Goal: Information Seeking & Learning: Learn about a topic

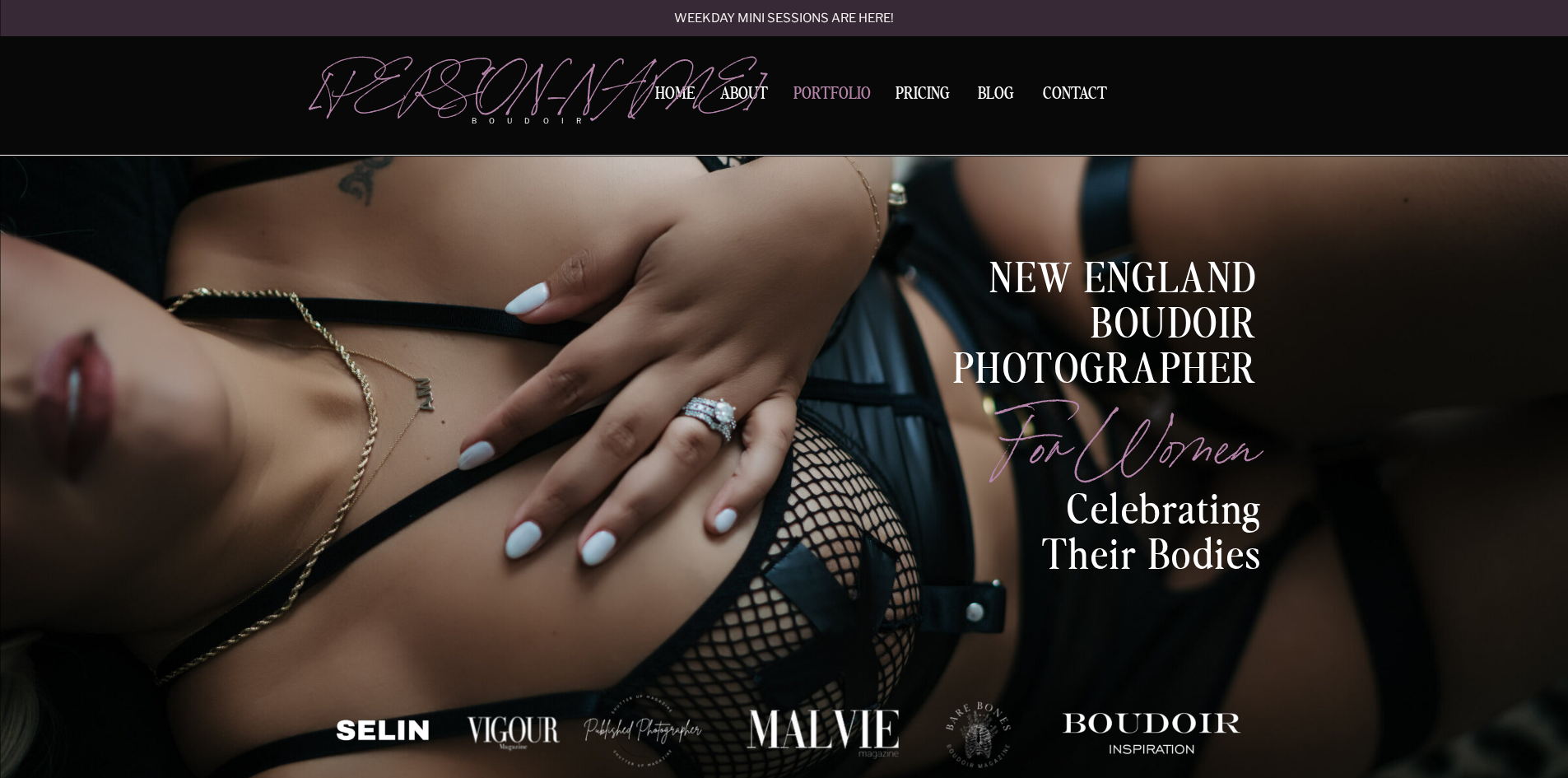
click at [841, 88] on nav "Portfolio" at bounding box center [832, 96] width 89 height 22
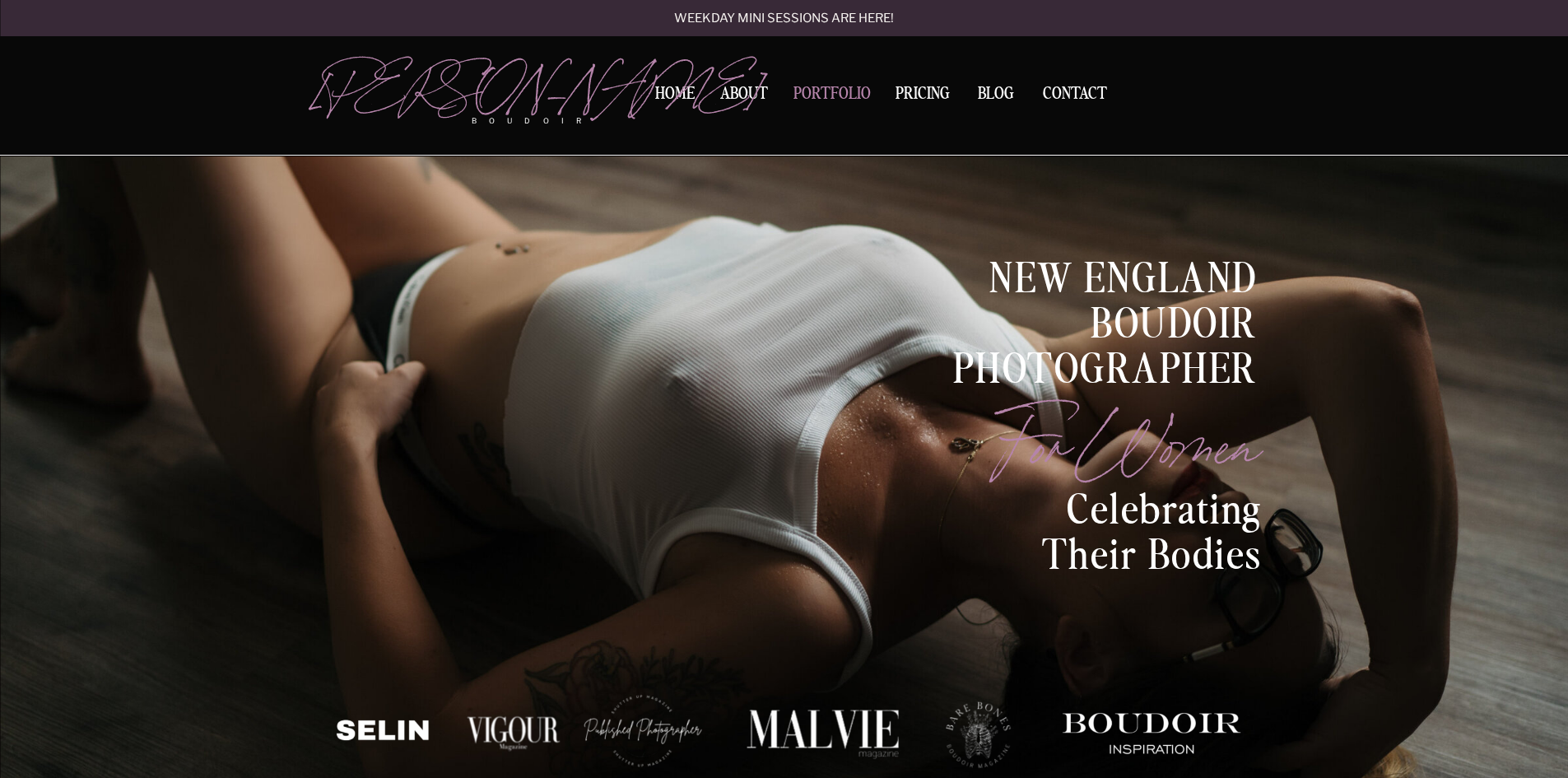
click at [833, 87] on nav "Portfolio" at bounding box center [832, 96] width 89 height 22
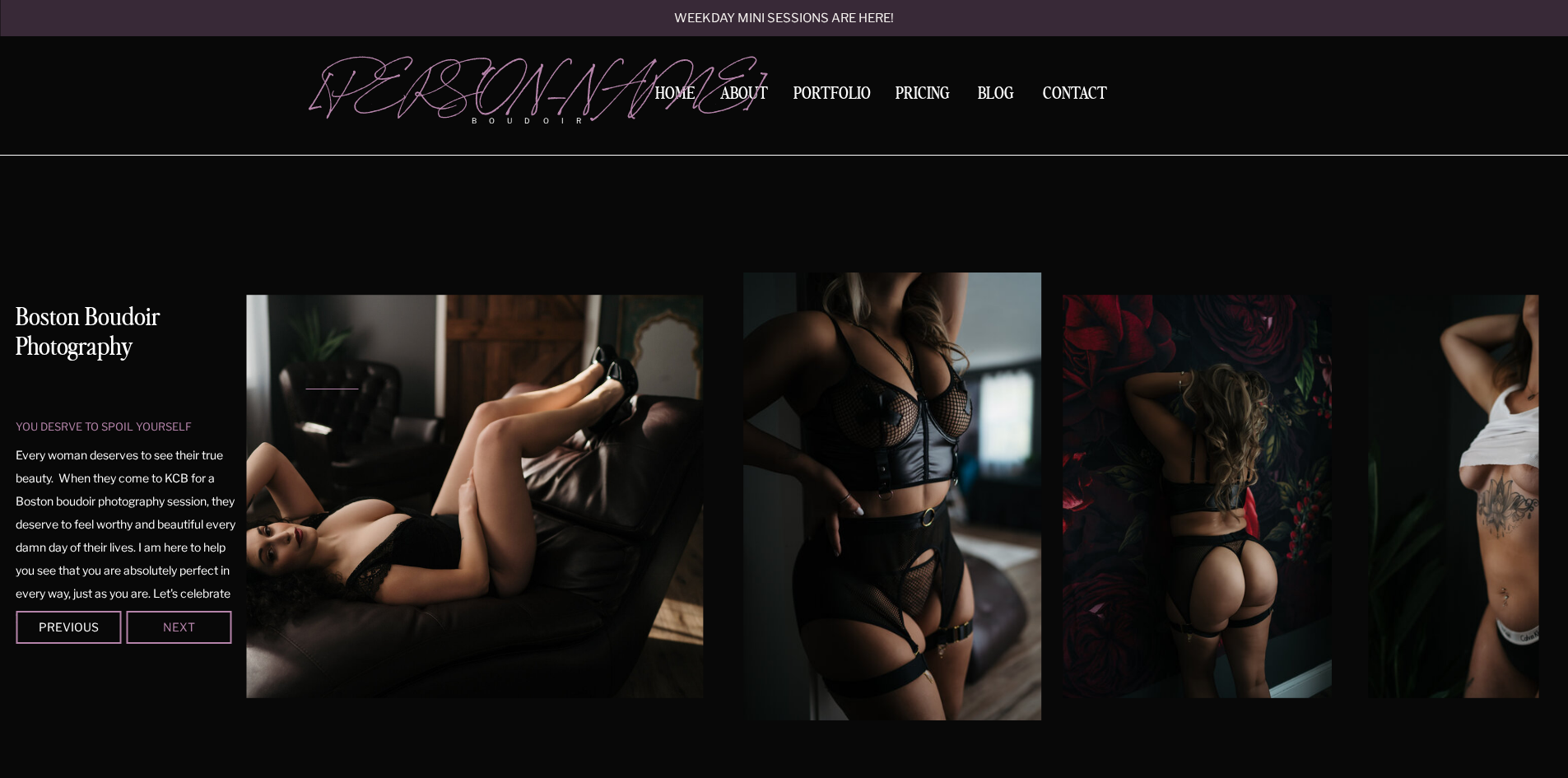
click at [176, 624] on div "Next" at bounding box center [179, 626] width 99 height 10
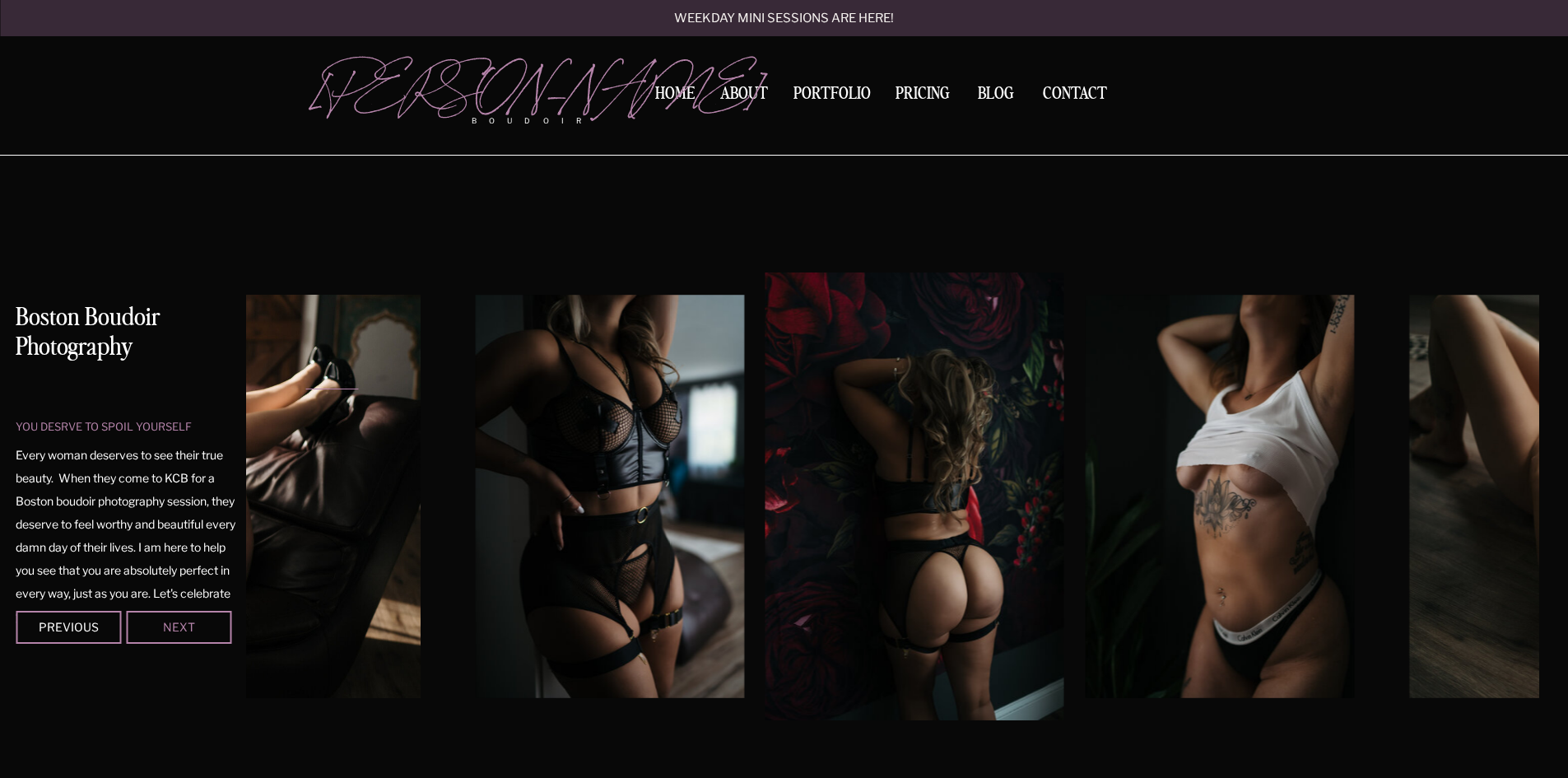
click at [176, 624] on div "Next" at bounding box center [179, 626] width 99 height 10
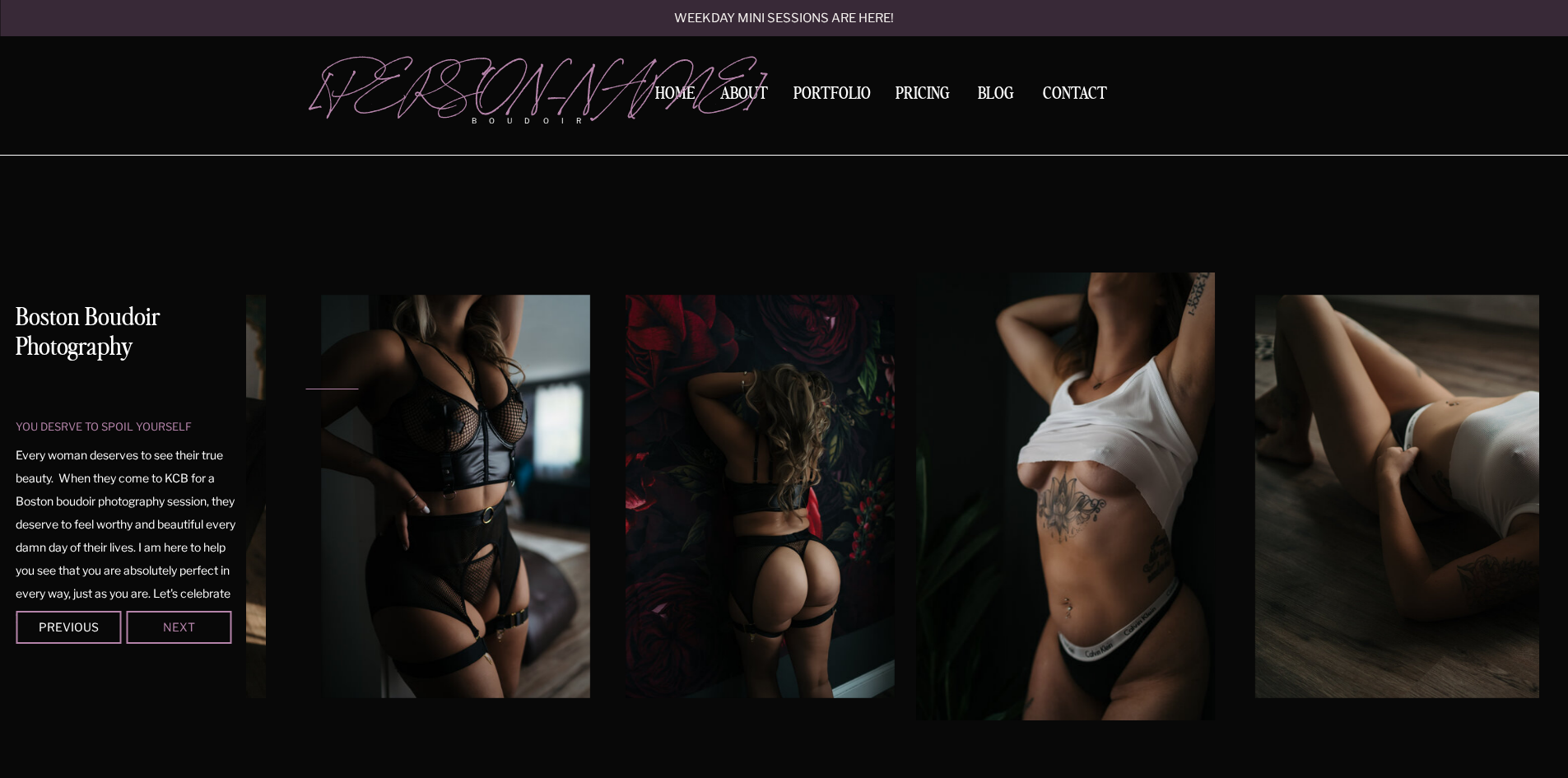
click at [176, 625] on div "Next" at bounding box center [179, 626] width 99 height 10
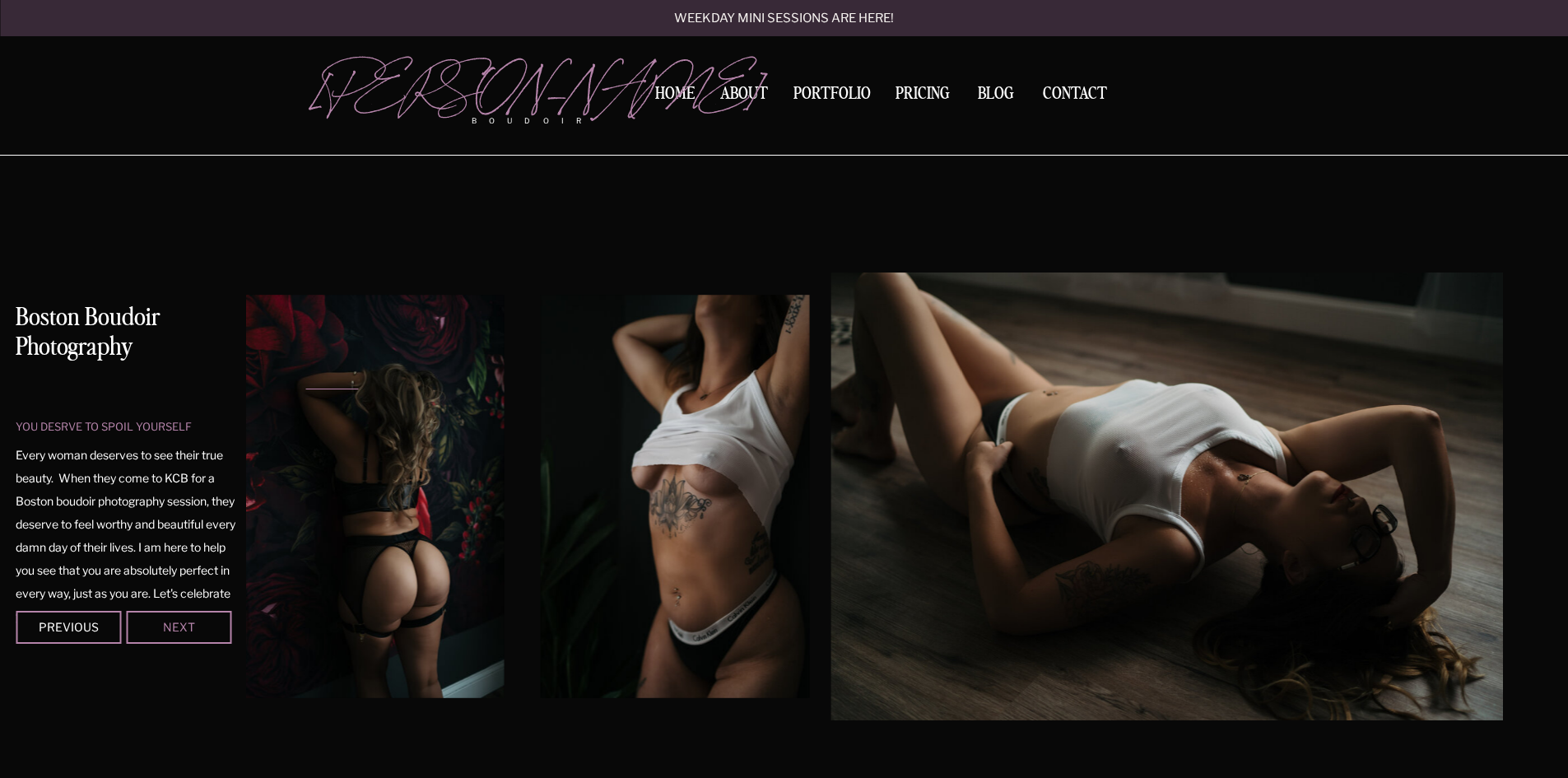
click at [176, 625] on div "Next" at bounding box center [179, 626] width 99 height 10
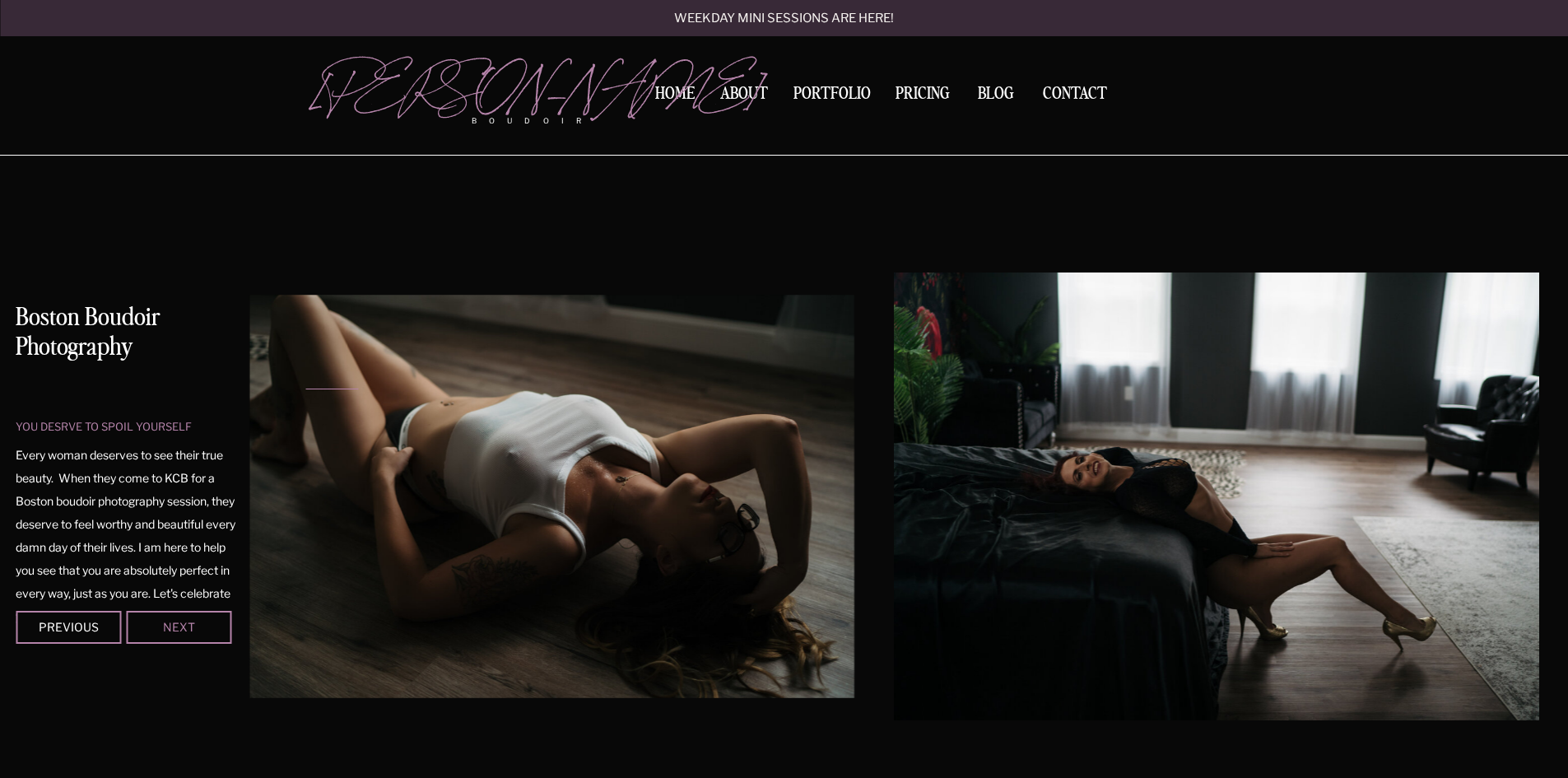
click at [176, 625] on div "Next" at bounding box center [179, 626] width 99 height 10
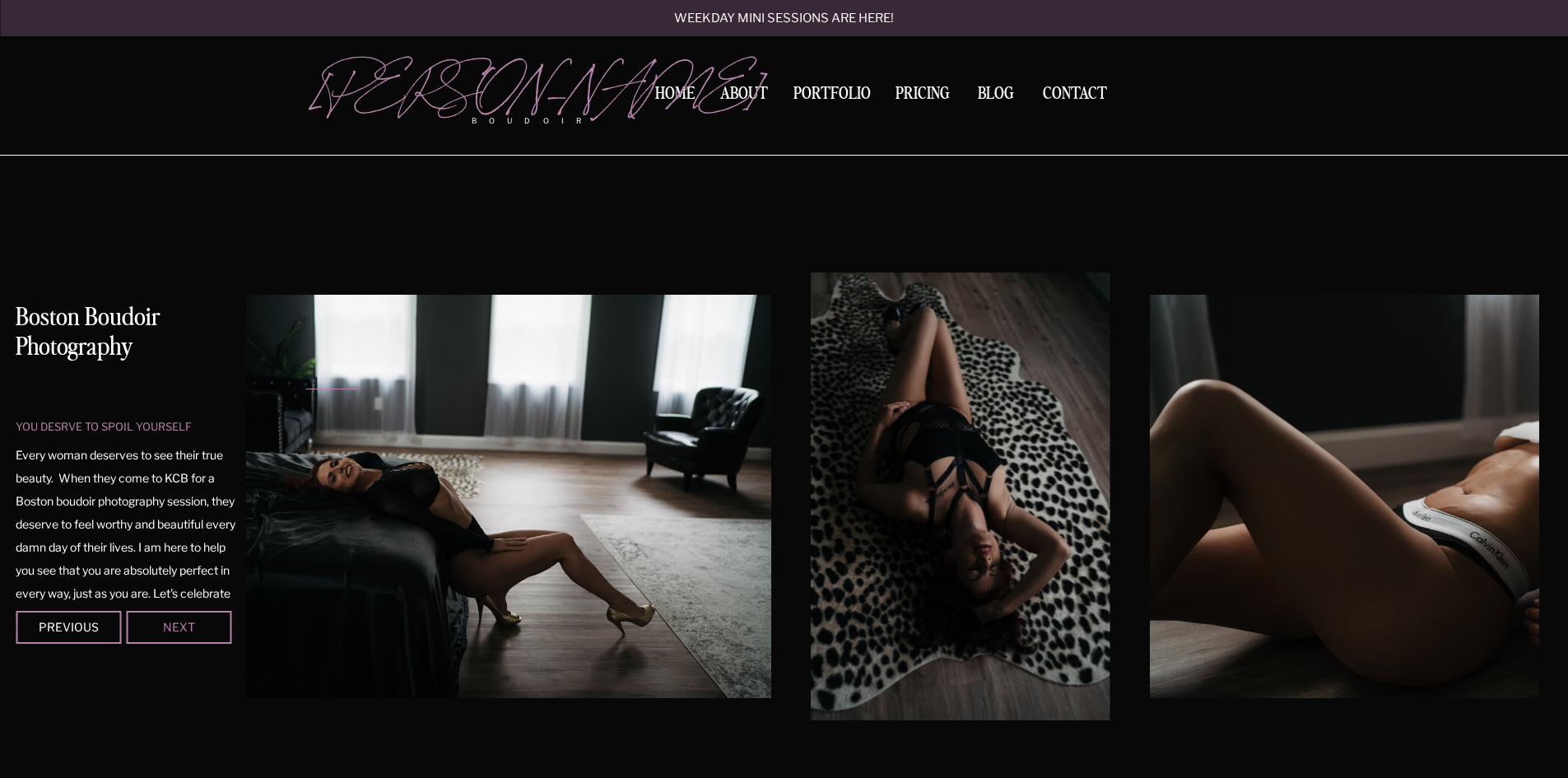
click at [176, 625] on div "Next" at bounding box center [179, 626] width 99 height 10
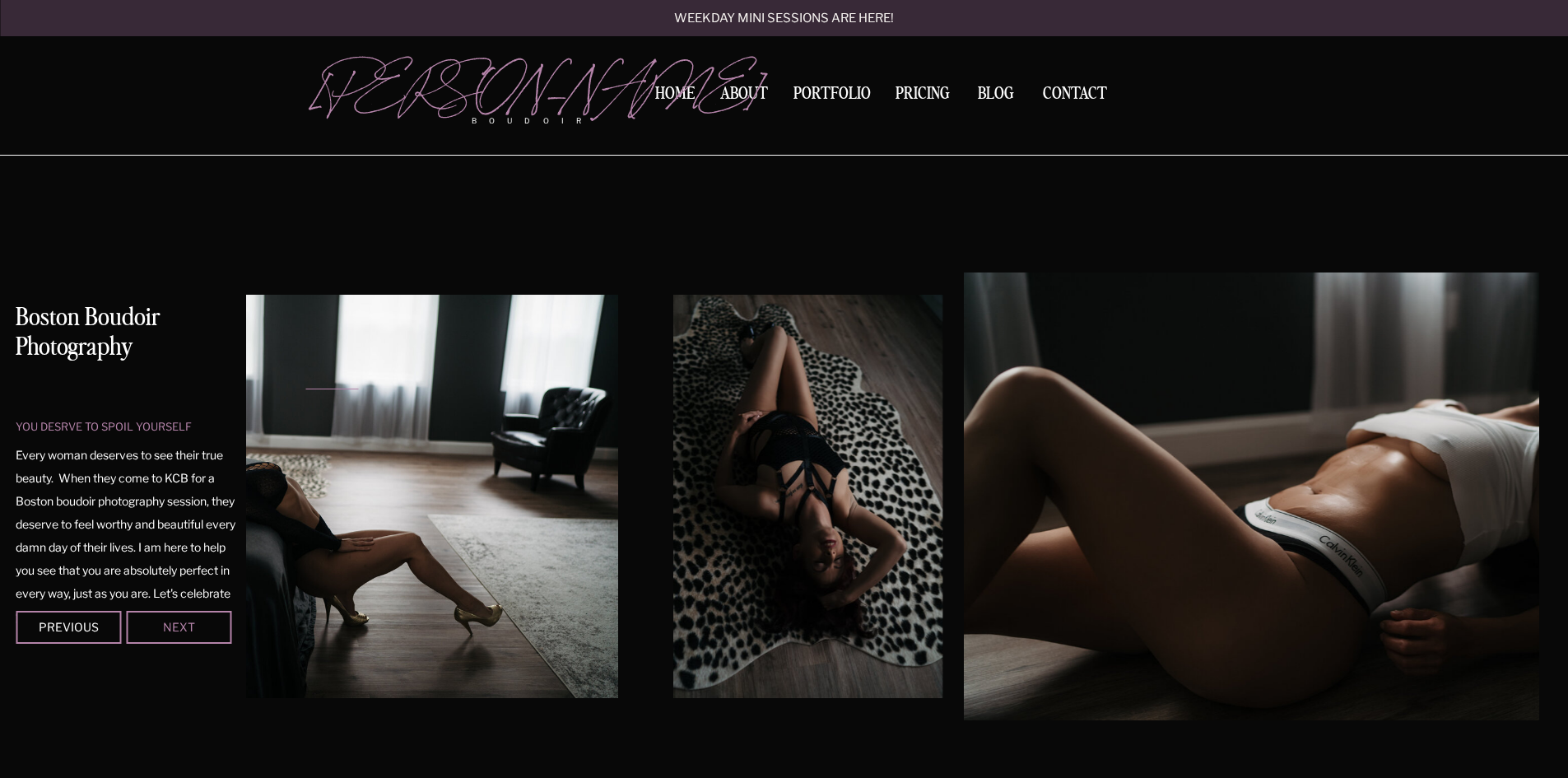
click at [177, 625] on div "Next" at bounding box center [179, 626] width 99 height 10
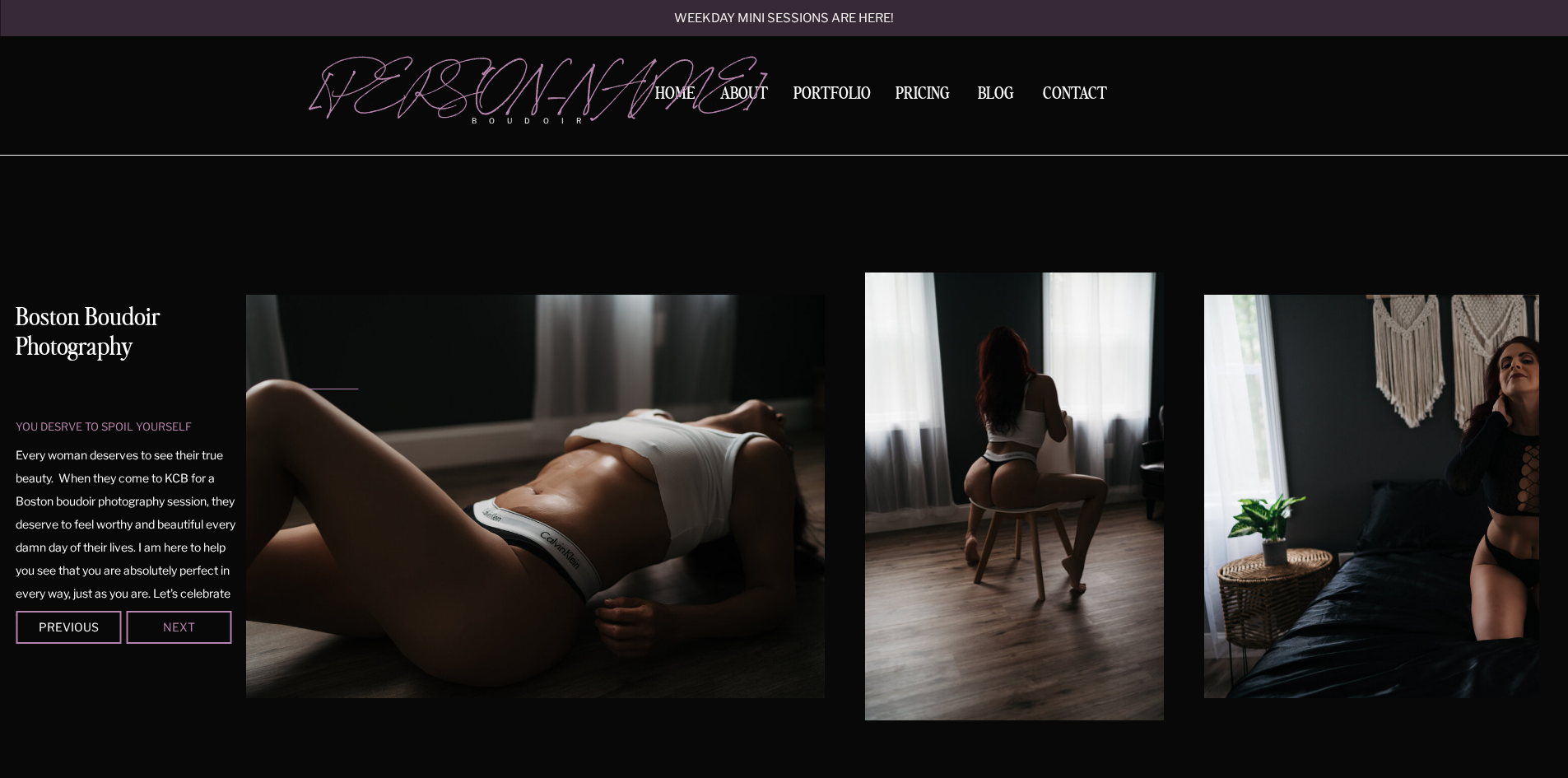
click at [178, 626] on div "Next" at bounding box center [179, 626] width 99 height 10
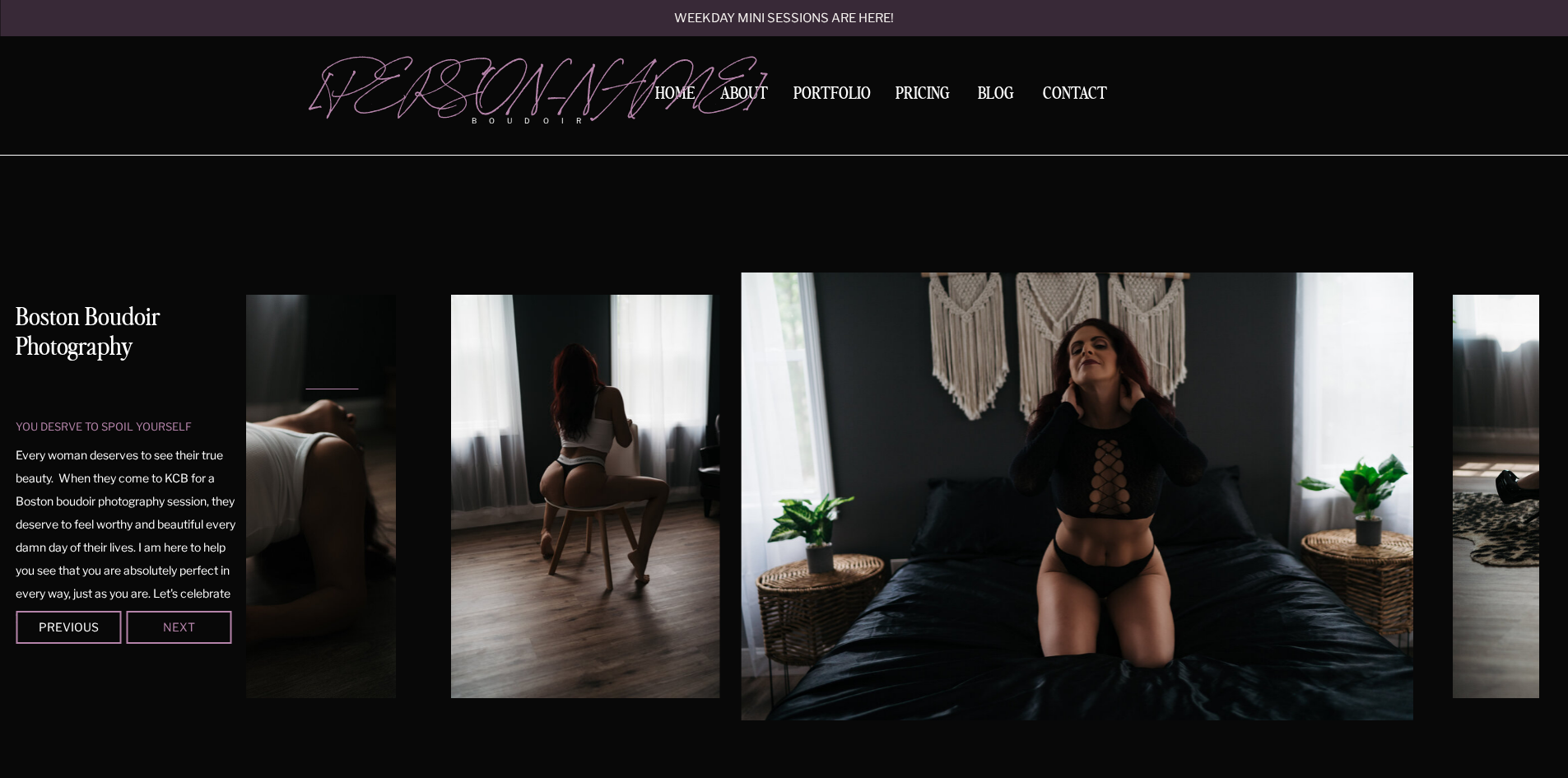
click at [178, 627] on div "Next" at bounding box center [179, 626] width 99 height 10
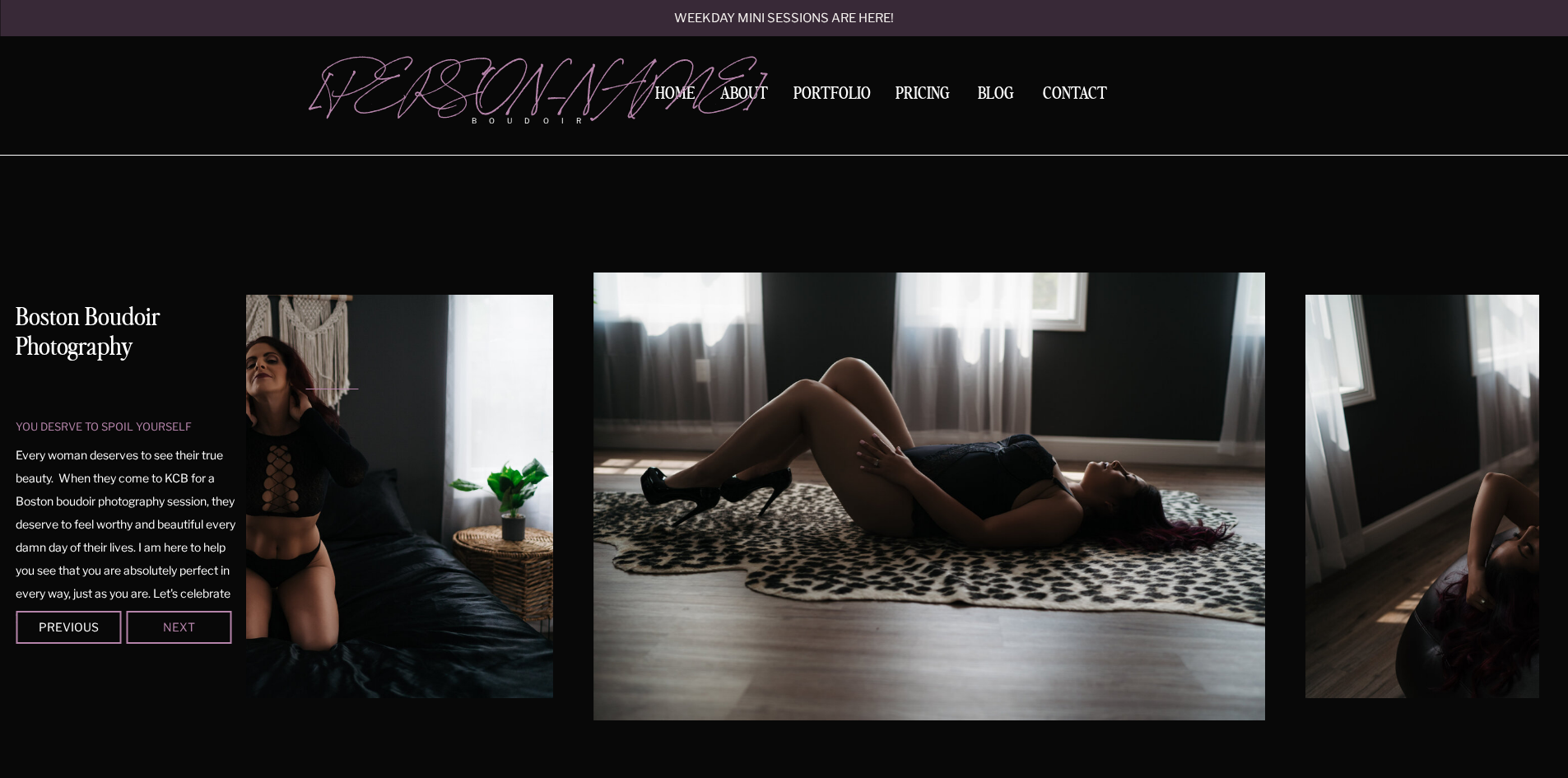
click at [178, 627] on div "Next" at bounding box center [179, 626] width 99 height 10
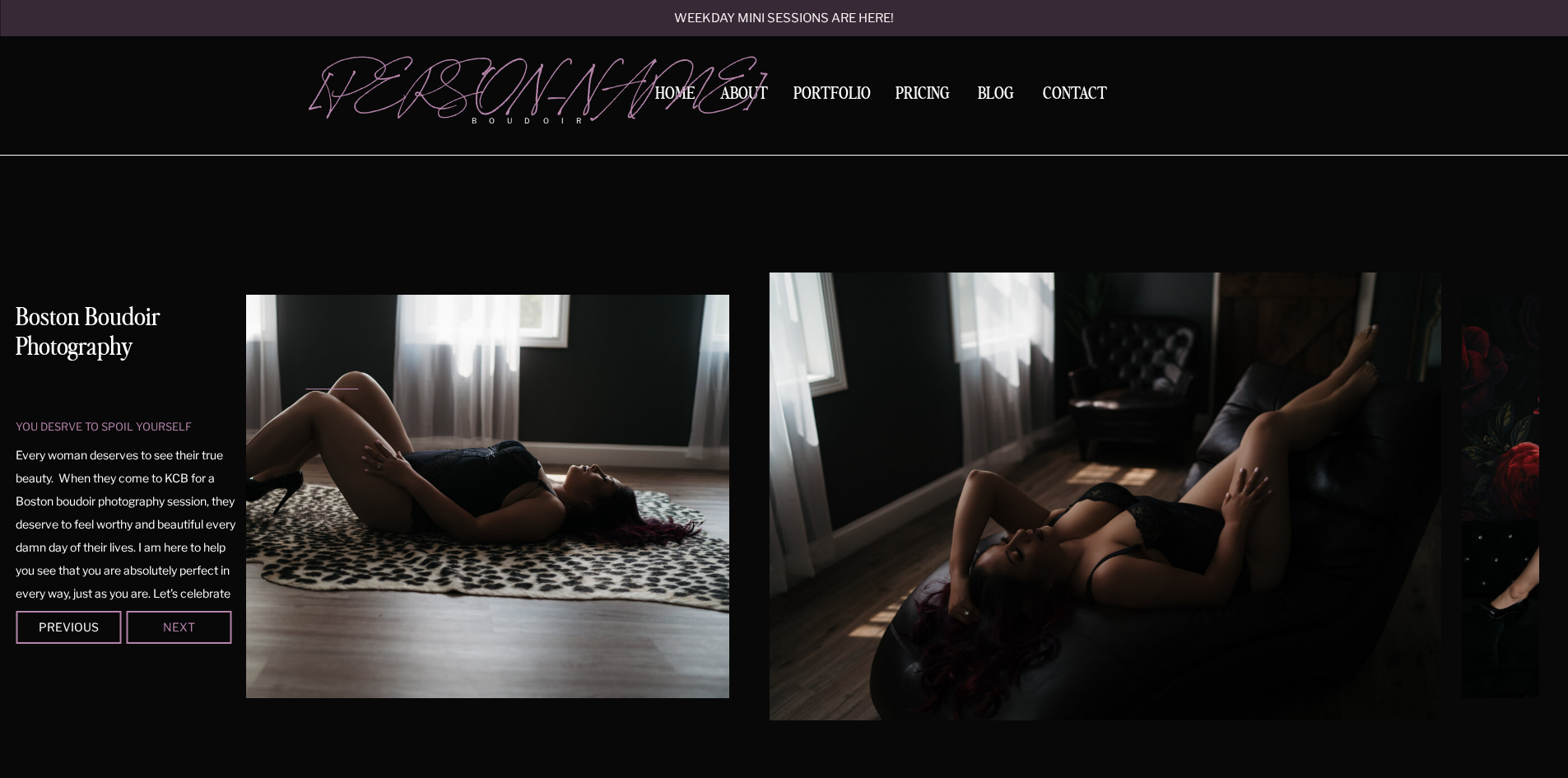
click at [178, 627] on div "Next" at bounding box center [179, 626] width 99 height 10
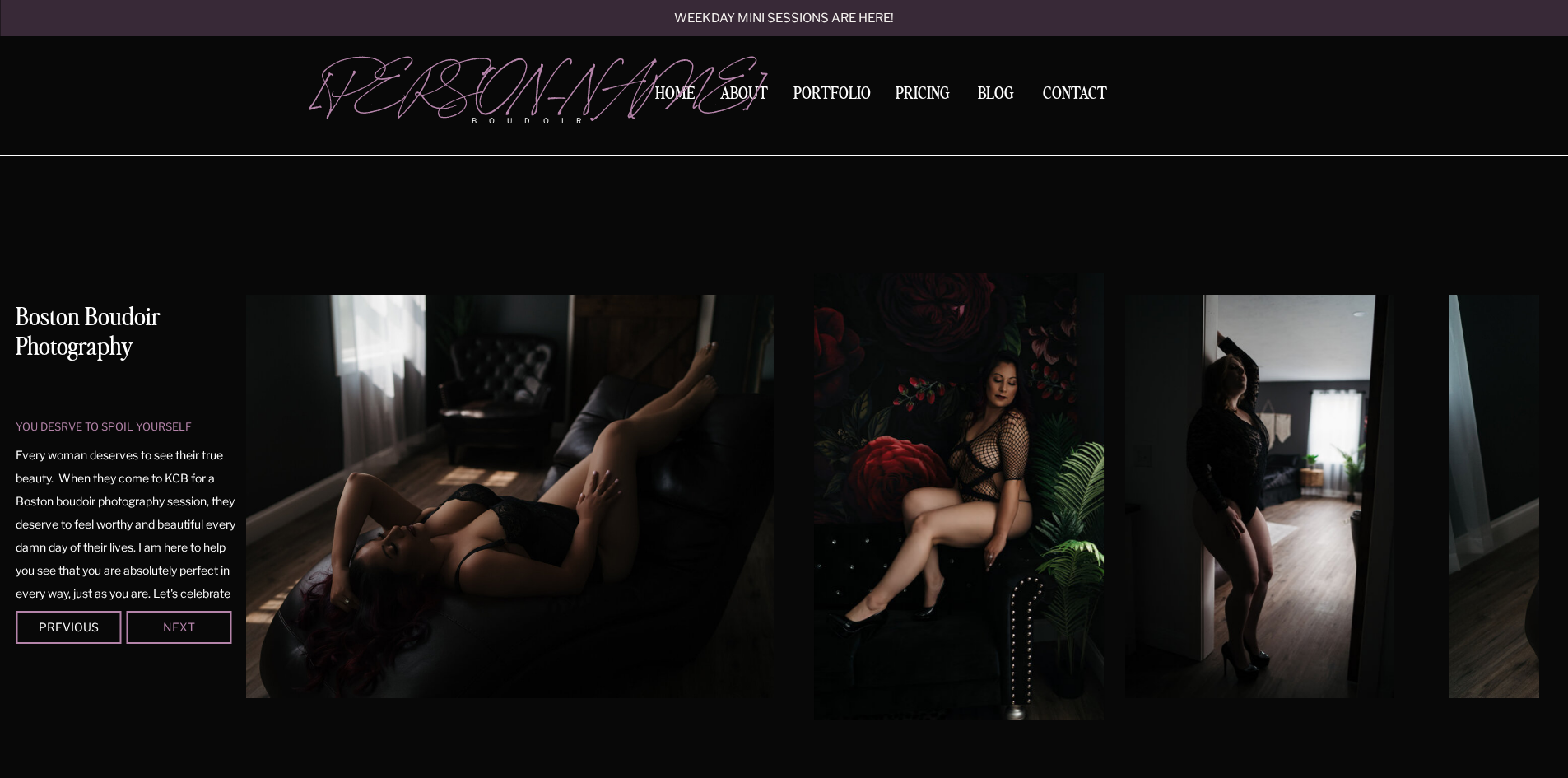
click at [178, 627] on div "Next" at bounding box center [179, 626] width 99 height 10
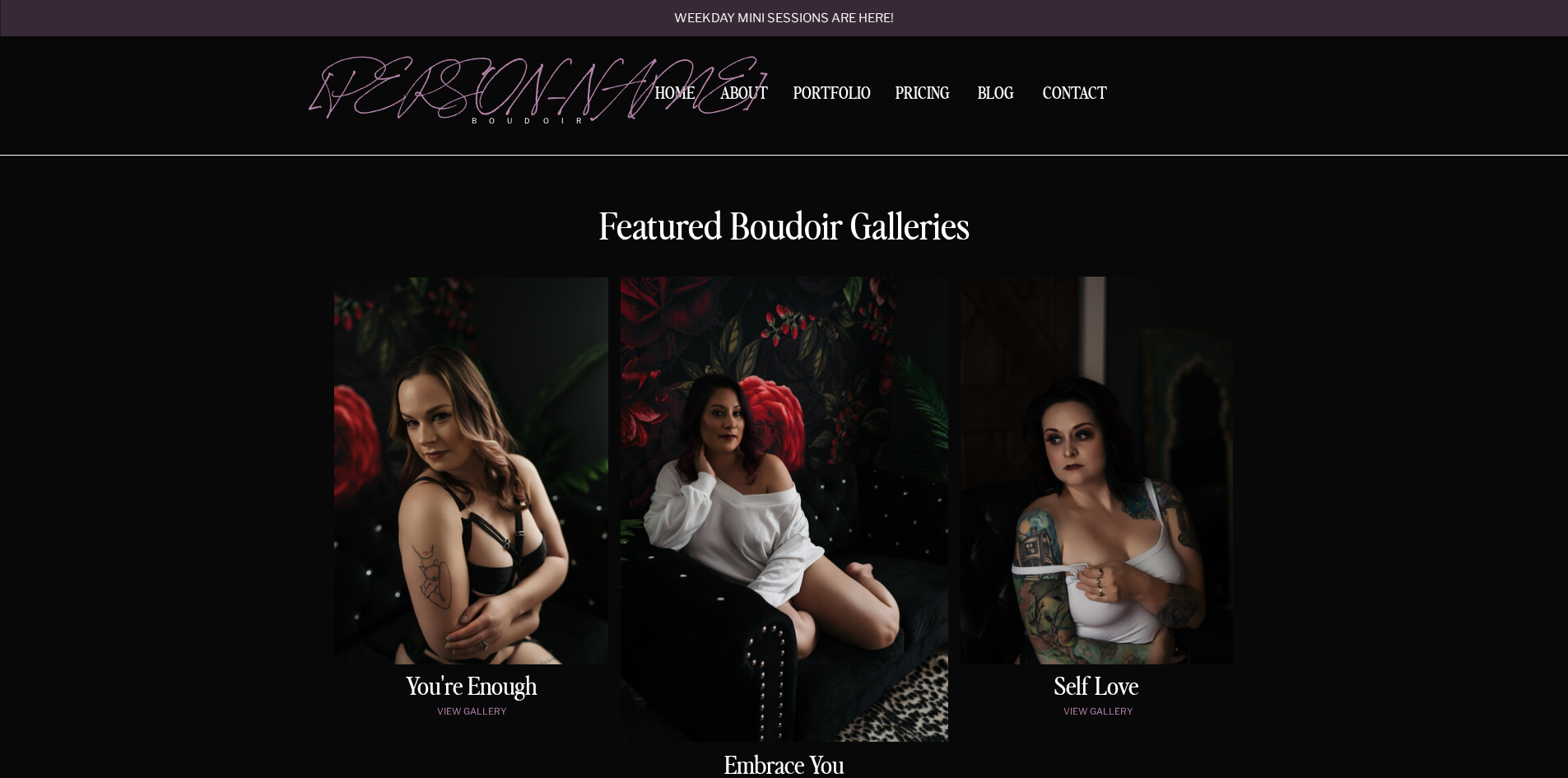
scroll to position [659, 0]
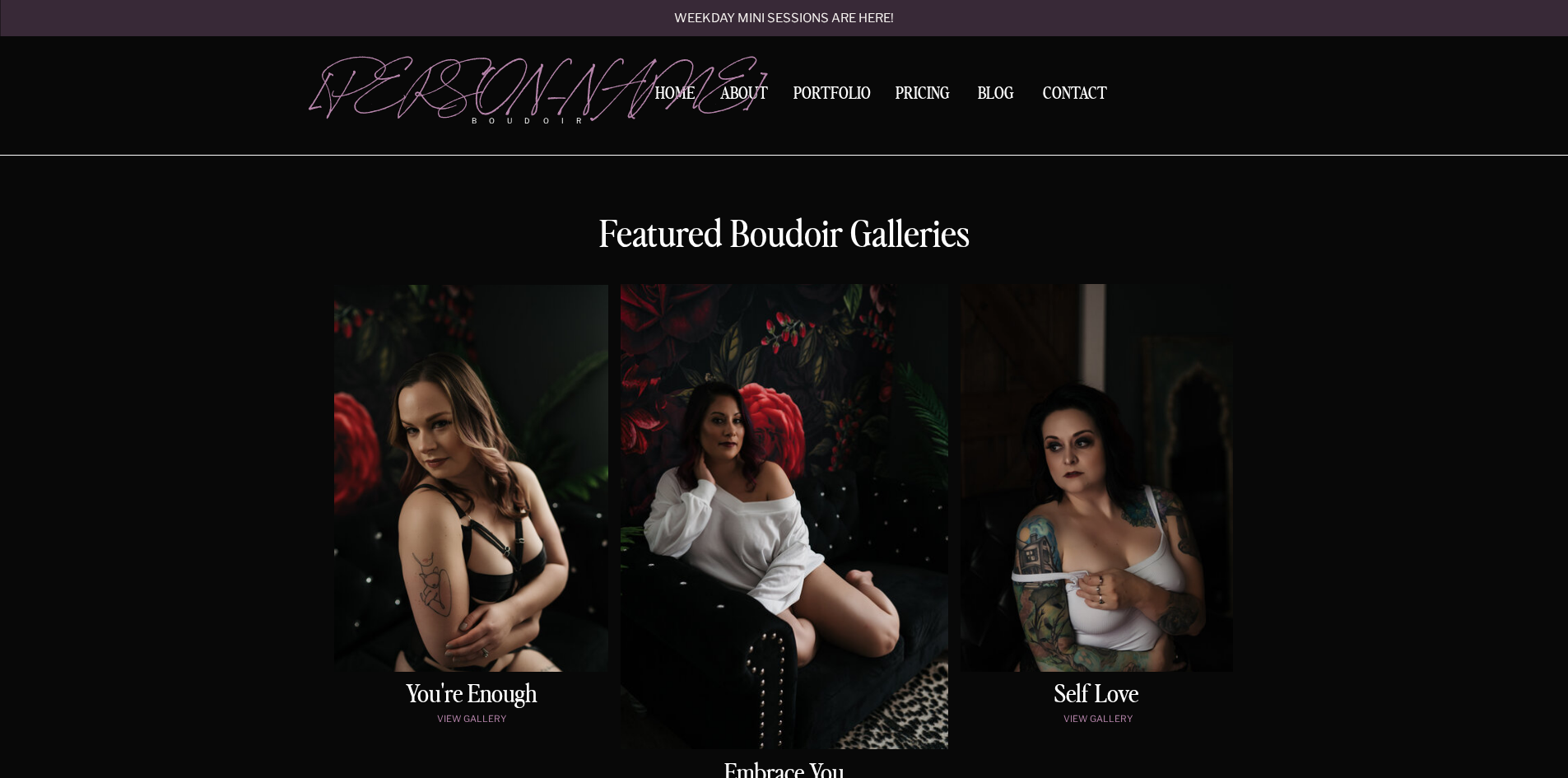
click at [496, 581] on div at bounding box center [471, 478] width 274 height 387
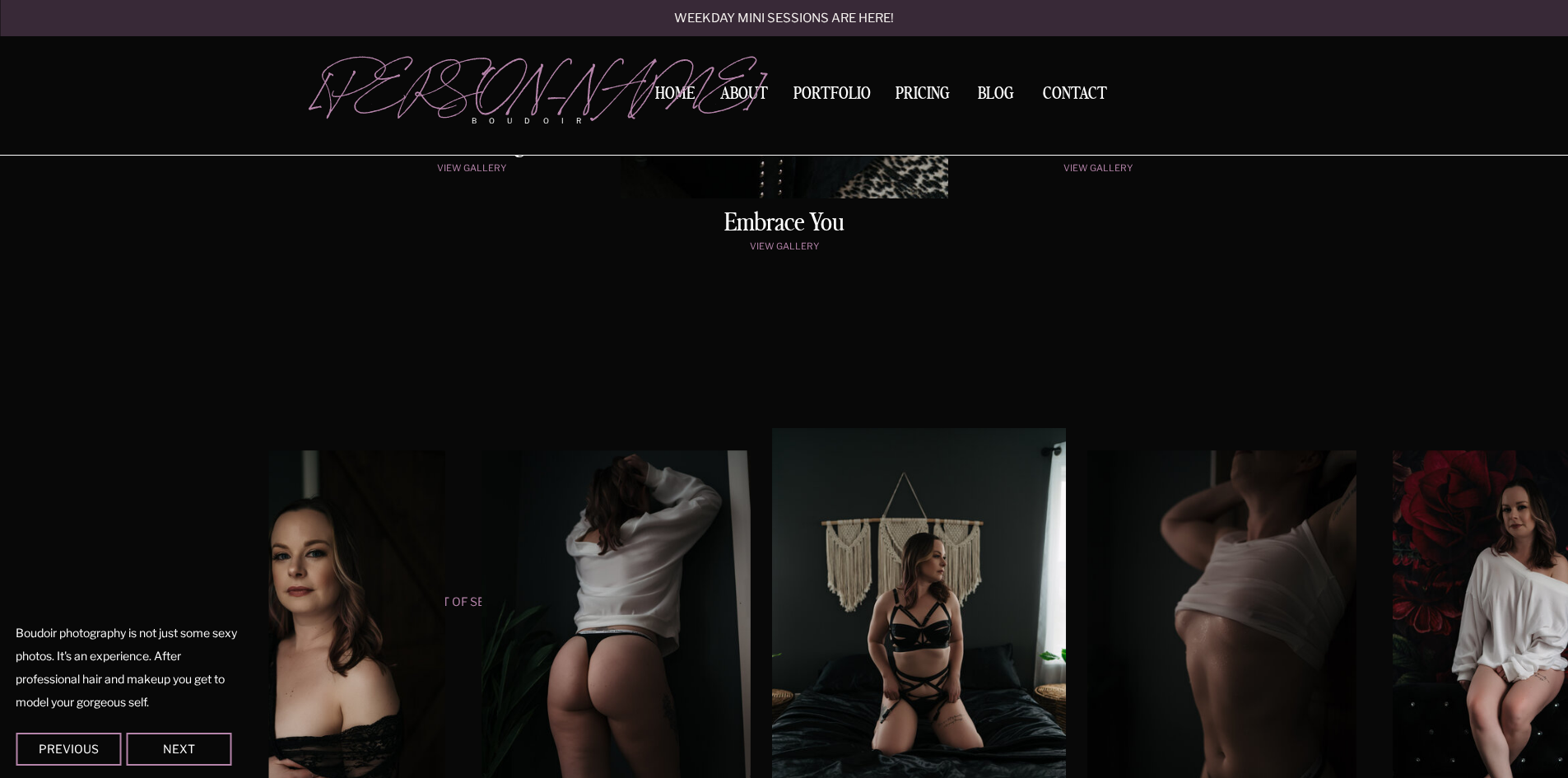
scroll to position [1207, 0]
click at [779, 245] on p "view gallery" at bounding box center [784, 250] width 267 height 14
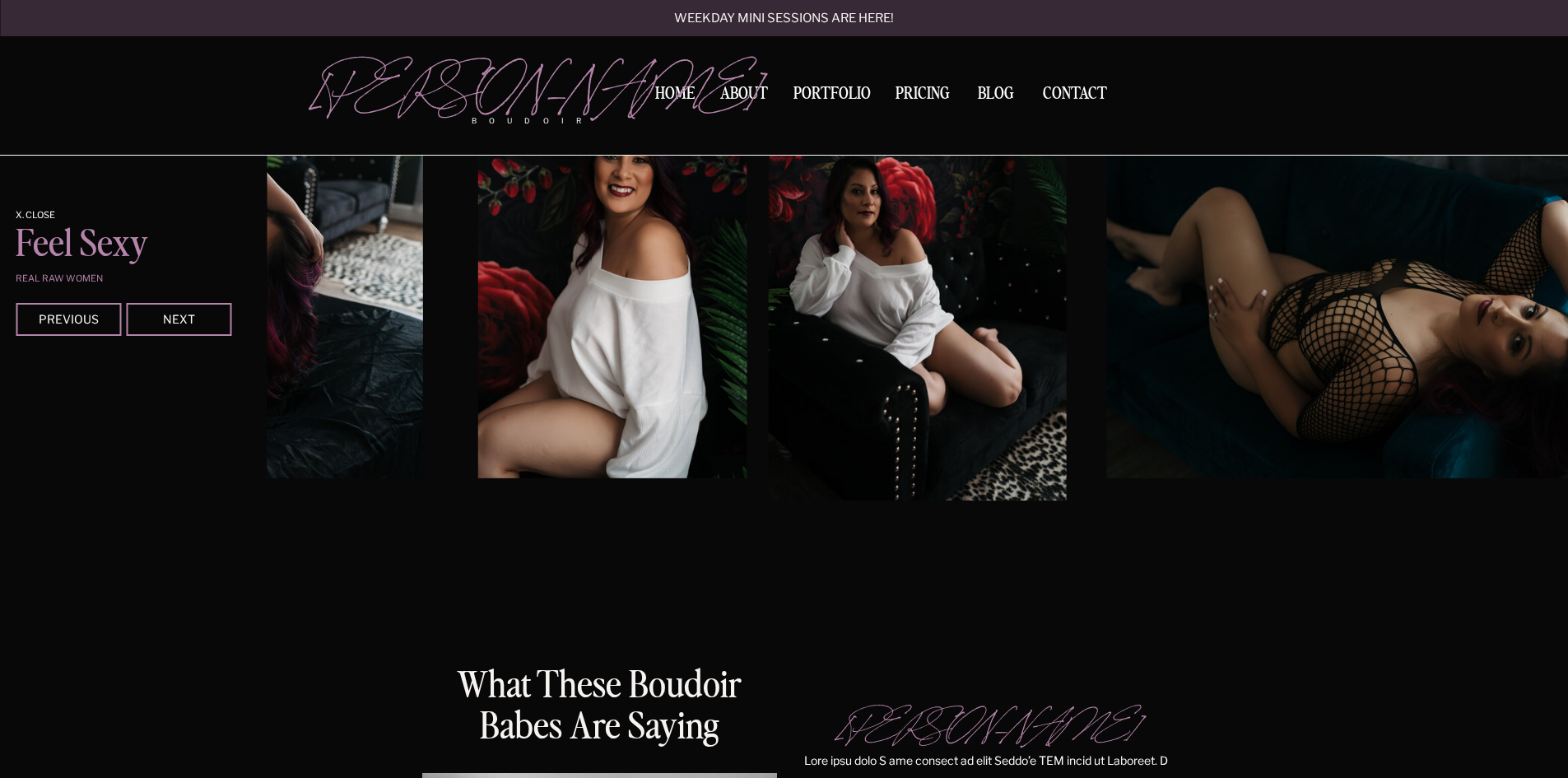
scroll to position [2285, 0]
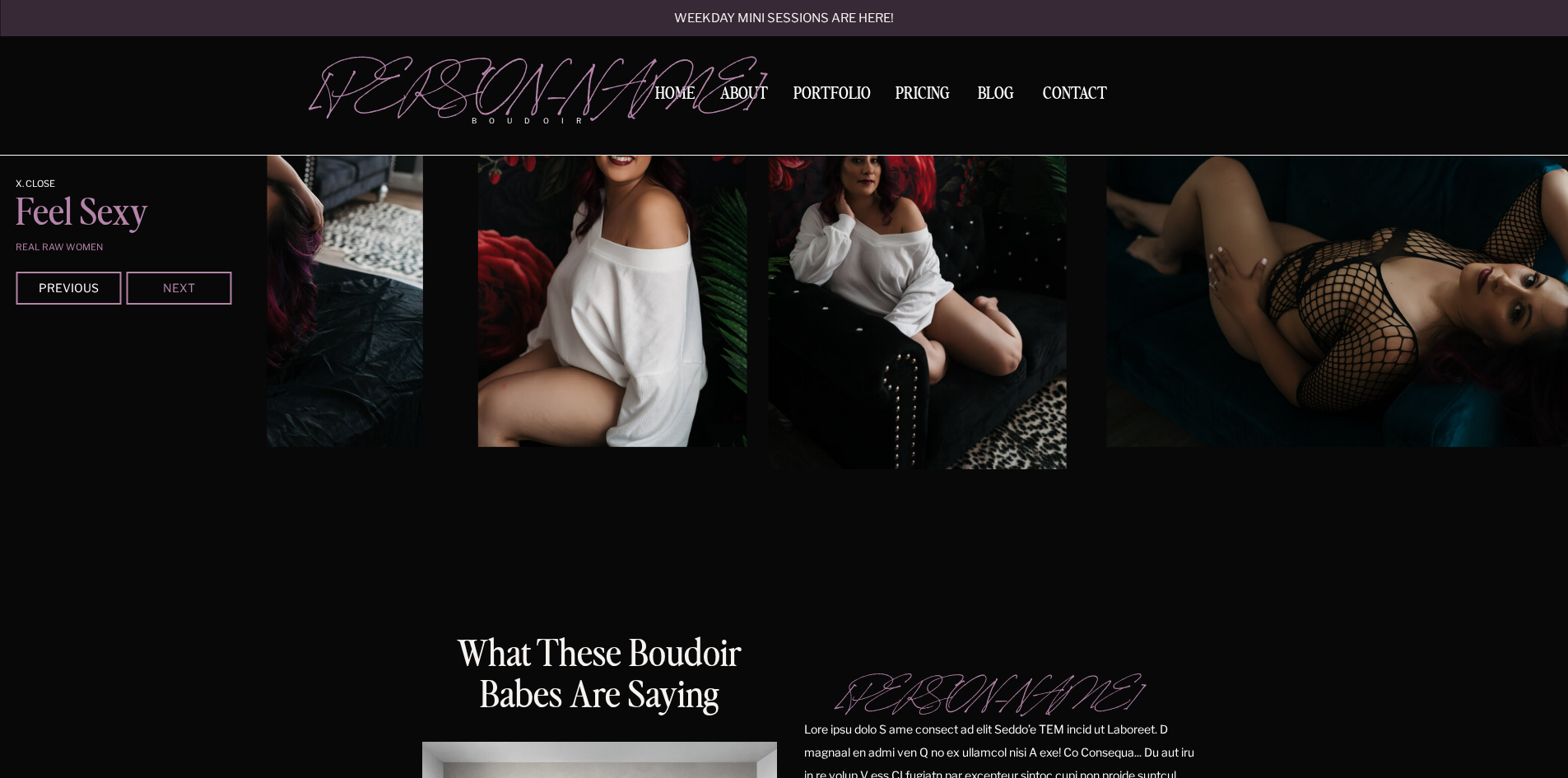
click at [182, 284] on div "Next" at bounding box center [179, 287] width 99 height 10
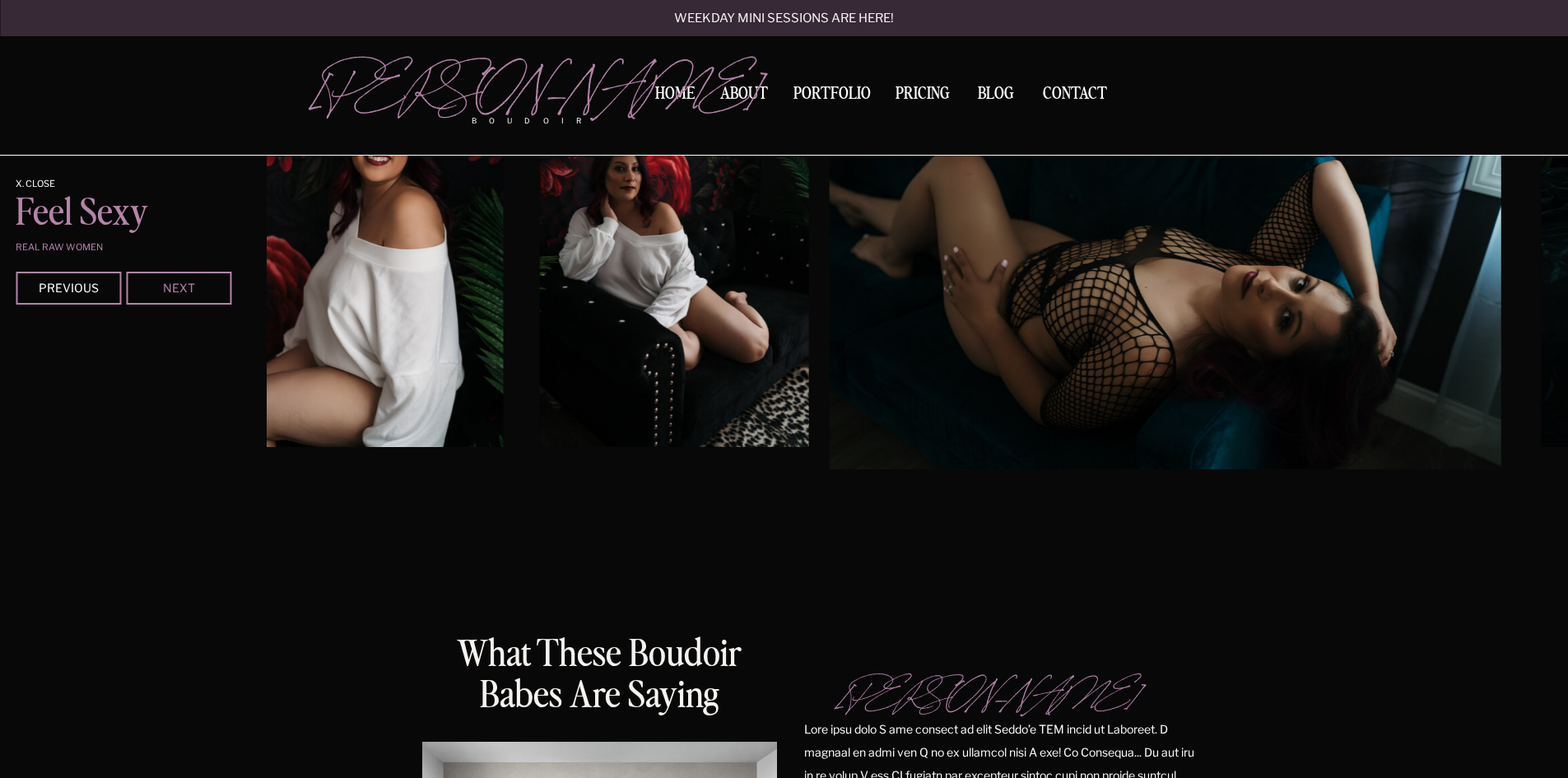
click at [182, 284] on div "Next" at bounding box center [179, 287] width 99 height 10
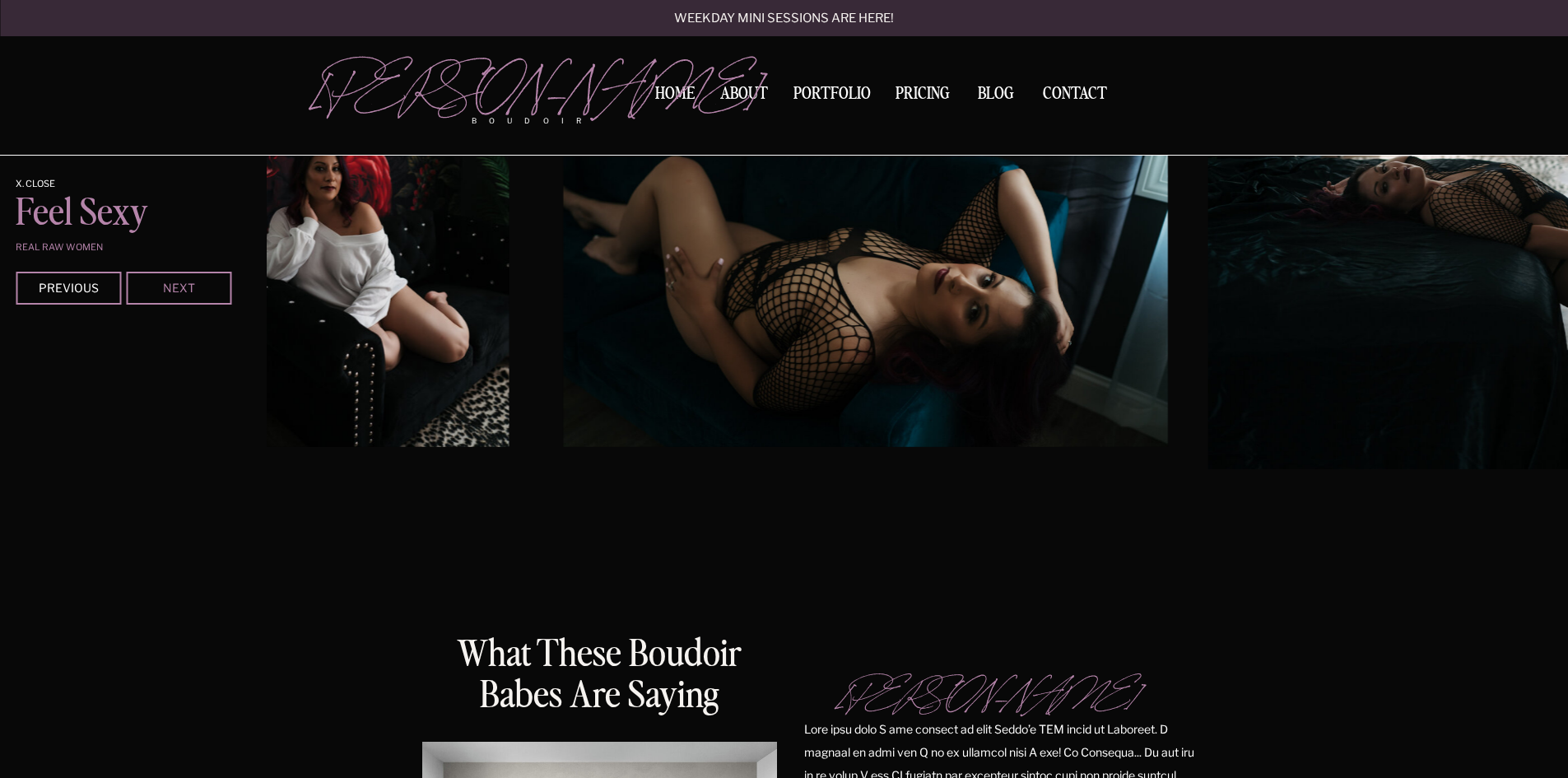
click at [182, 284] on div "Next" at bounding box center [179, 287] width 99 height 10
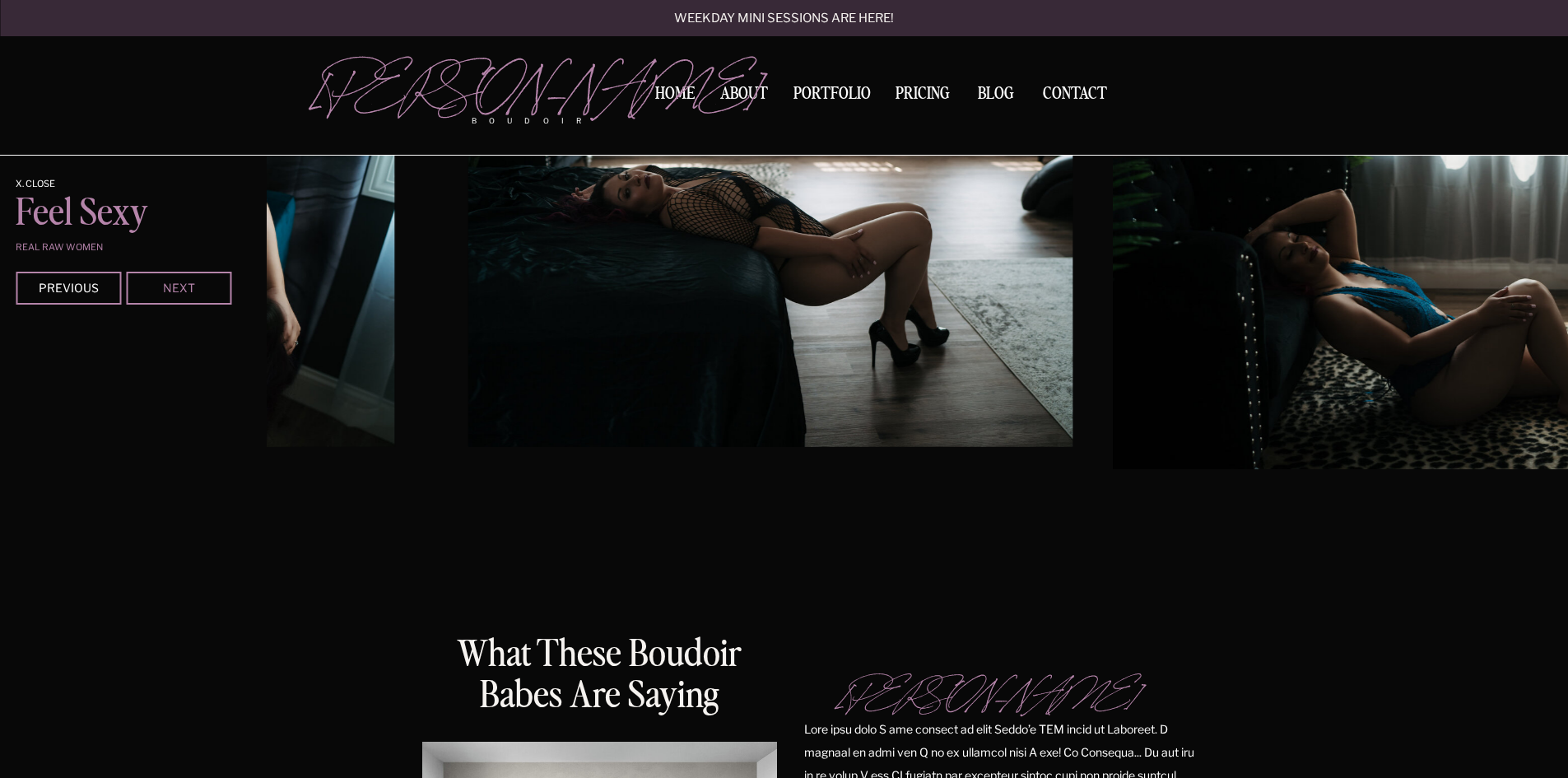
click at [182, 284] on div "Next" at bounding box center [179, 287] width 99 height 10
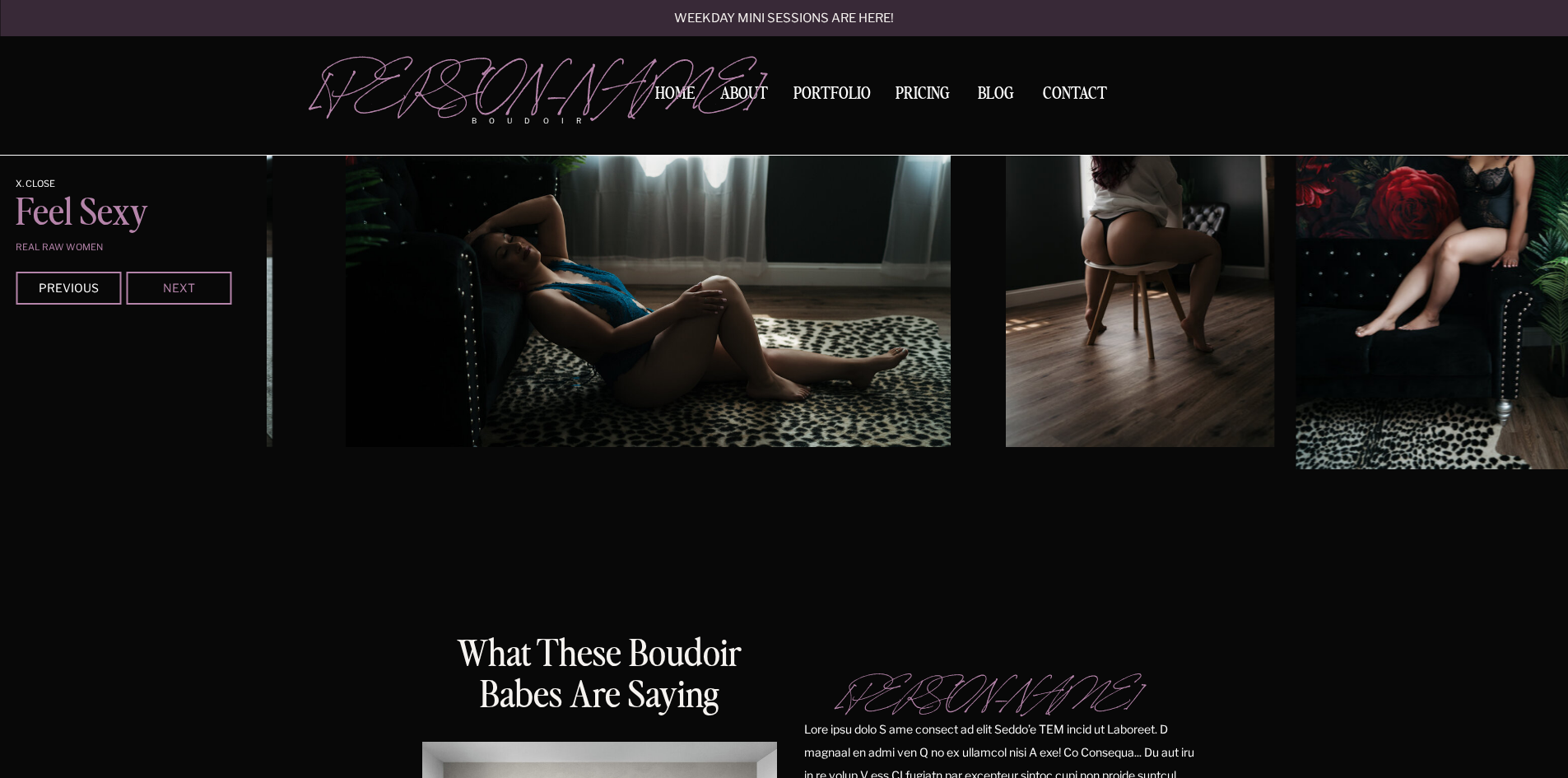
click at [182, 284] on div "Next" at bounding box center [179, 287] width 99 height 10
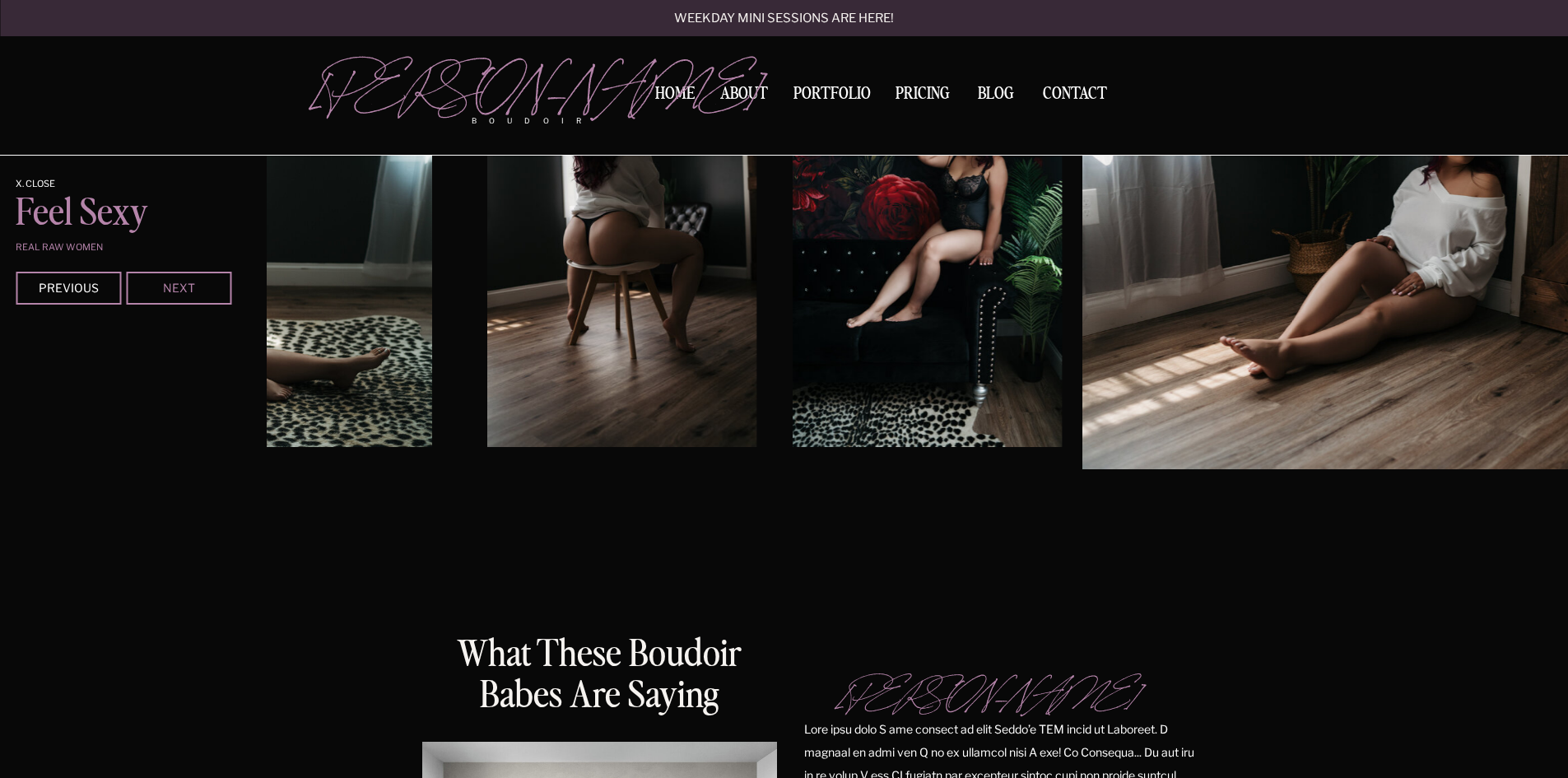
click at [182, 284] on div "Next" at bounding box center [179, 287] width 99 height 10
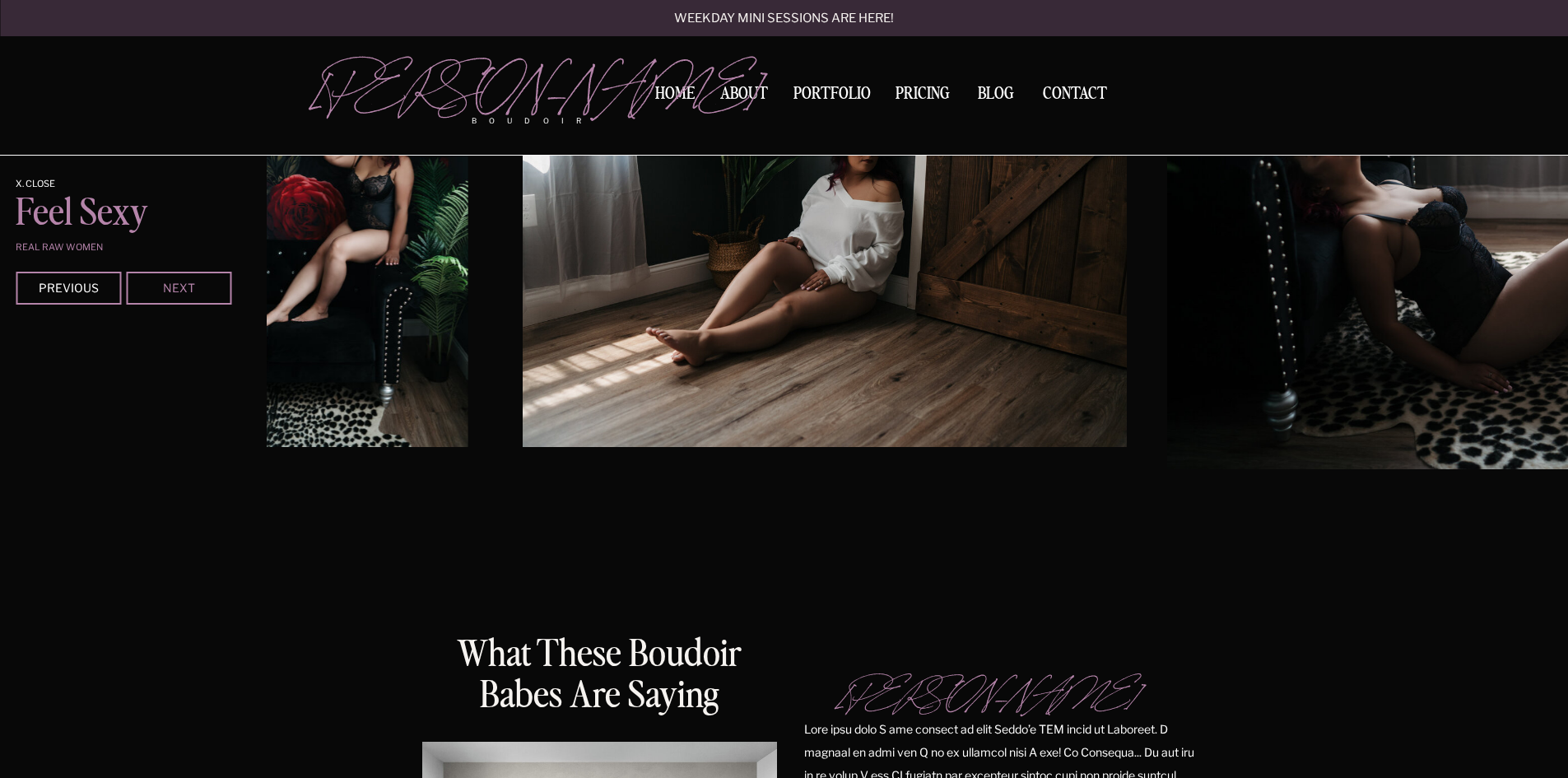
click at [182, 284] on div "Next" at bounding box center [179, 287] width 99 height 10
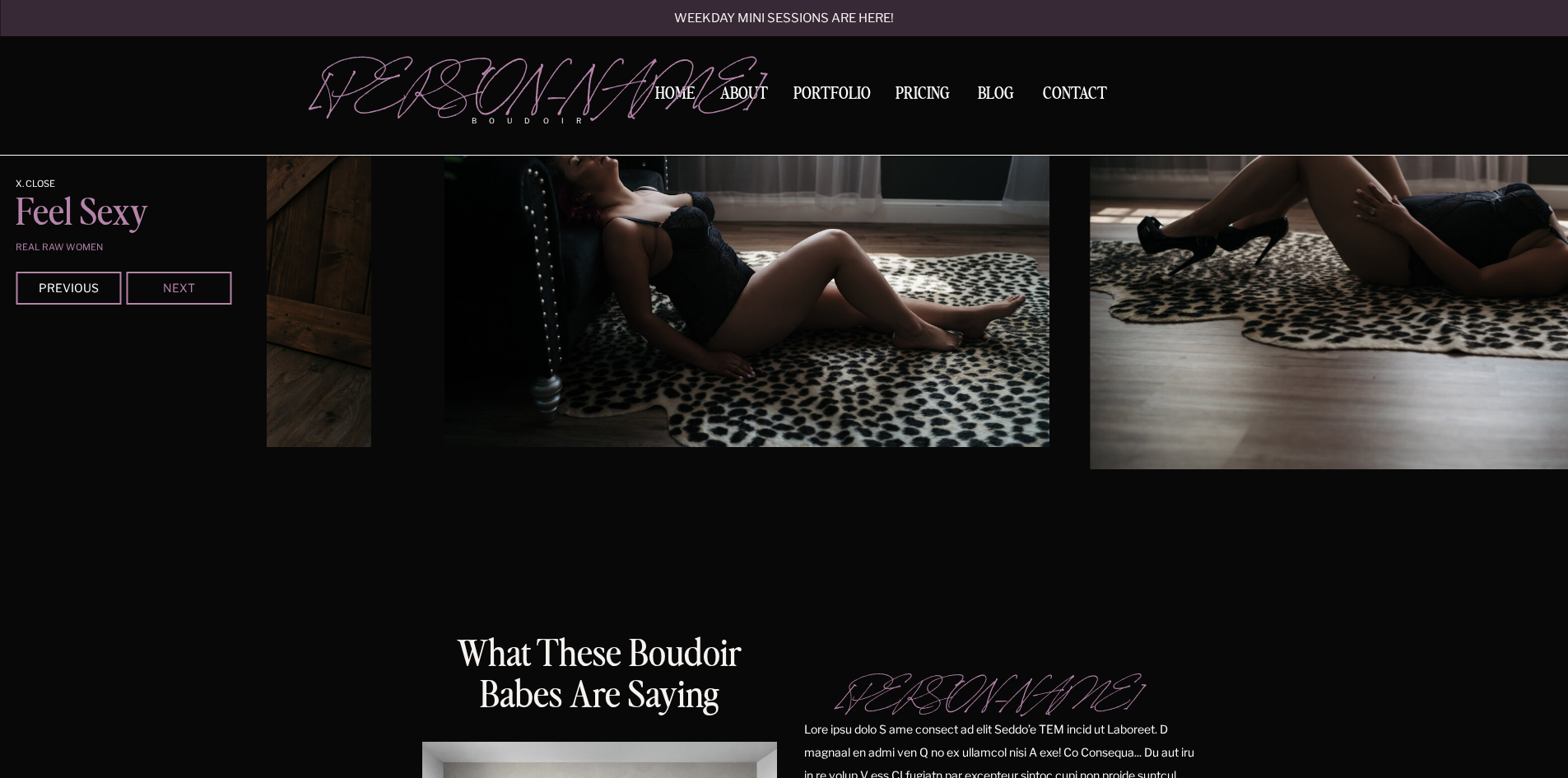
click at [182, 284] on div "Next" at bounding box center [179, 287] width 99 height 10
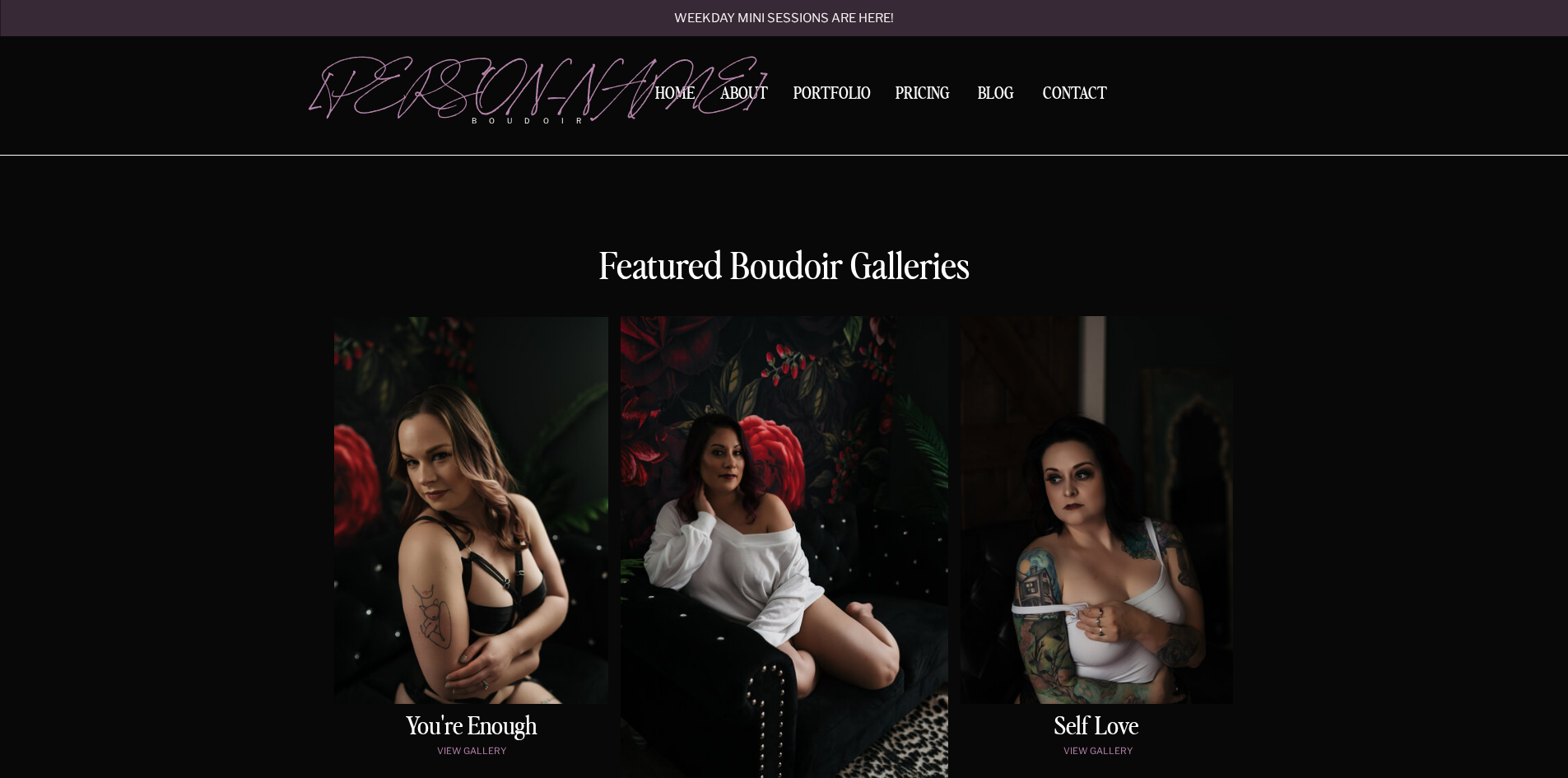
scroll to position [475, 0]
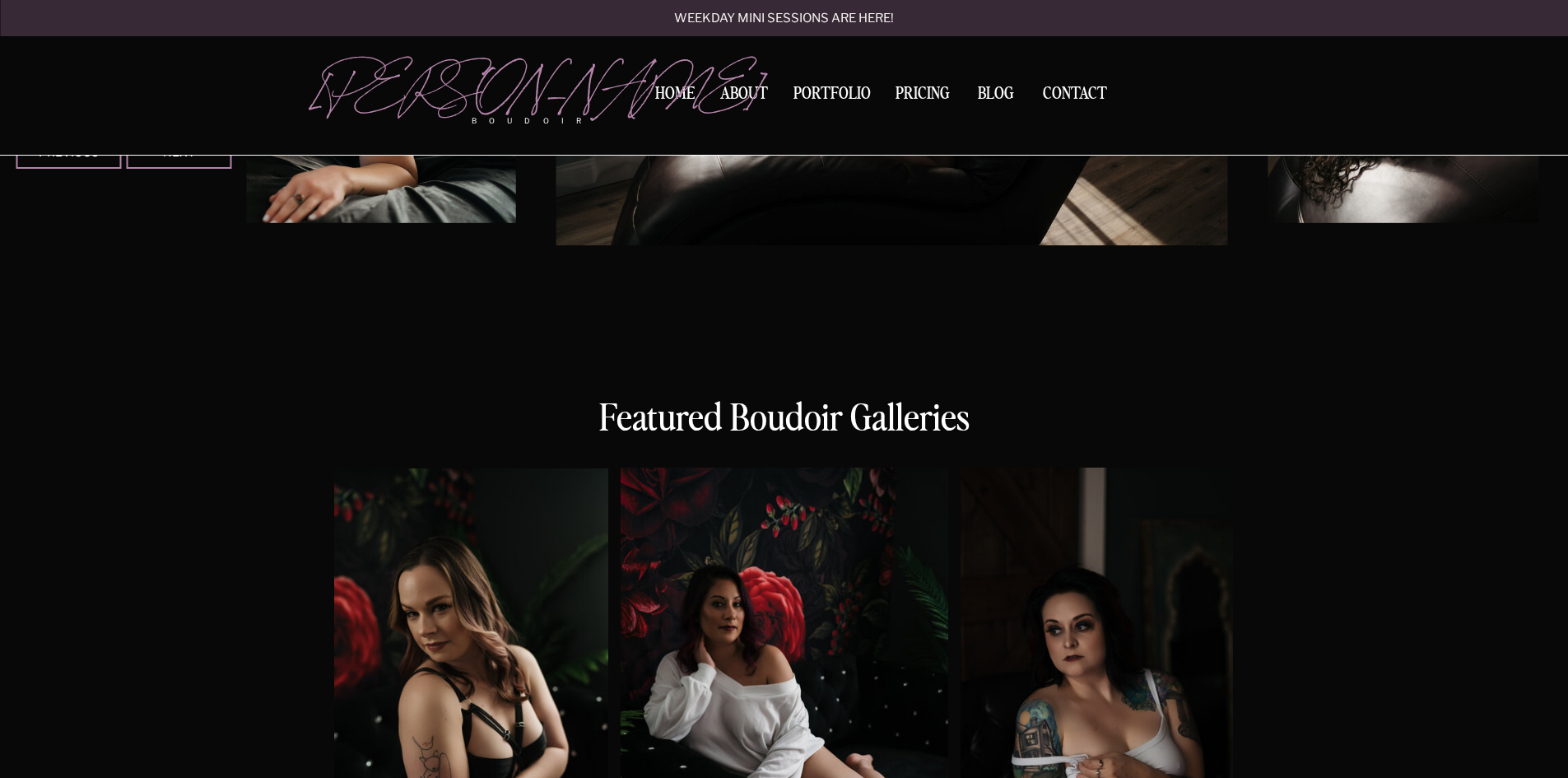
click at [669, 84] on img at bounding box center [892, 20] width 672 height 447
drag, startPoint x: 672, startPoint y: 94, endPoint x: 679, endPoint y: 110, distance: 17.5
click at [673, 95] on nav "Home" at bounding box center [675, 94] width 52 height 17
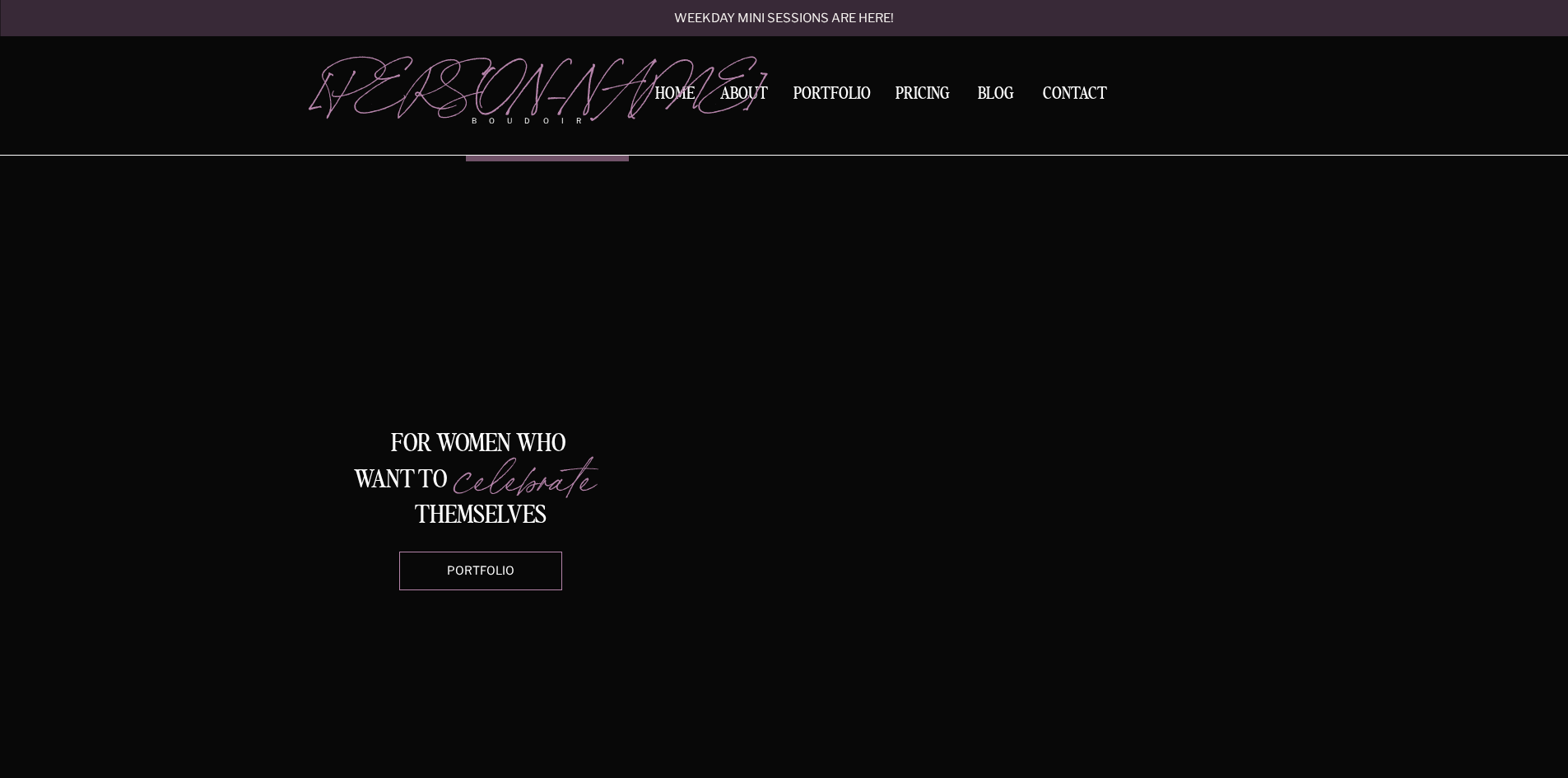
scroll to position [1399, 0]
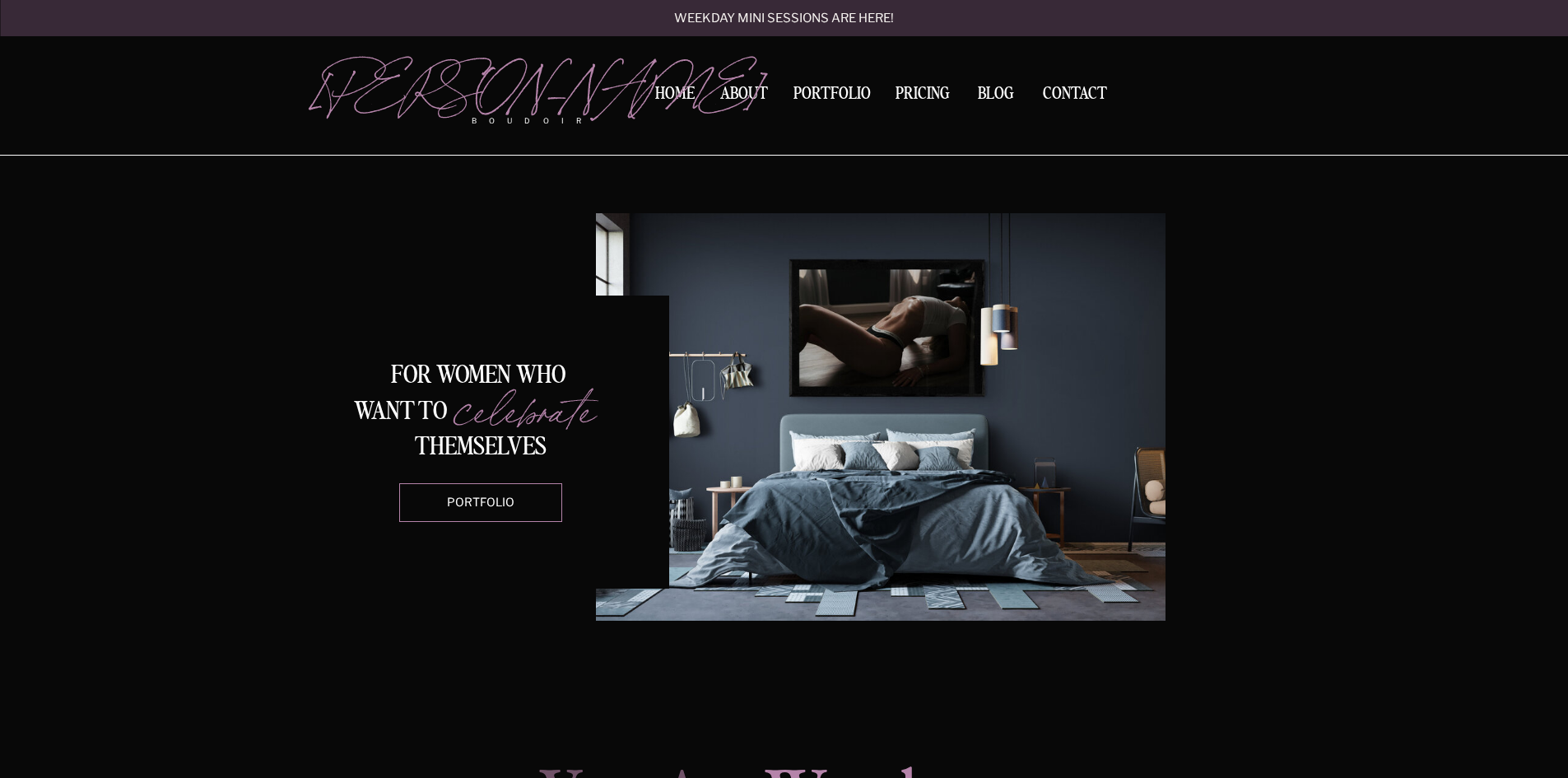
scroll to position [1482, 0]
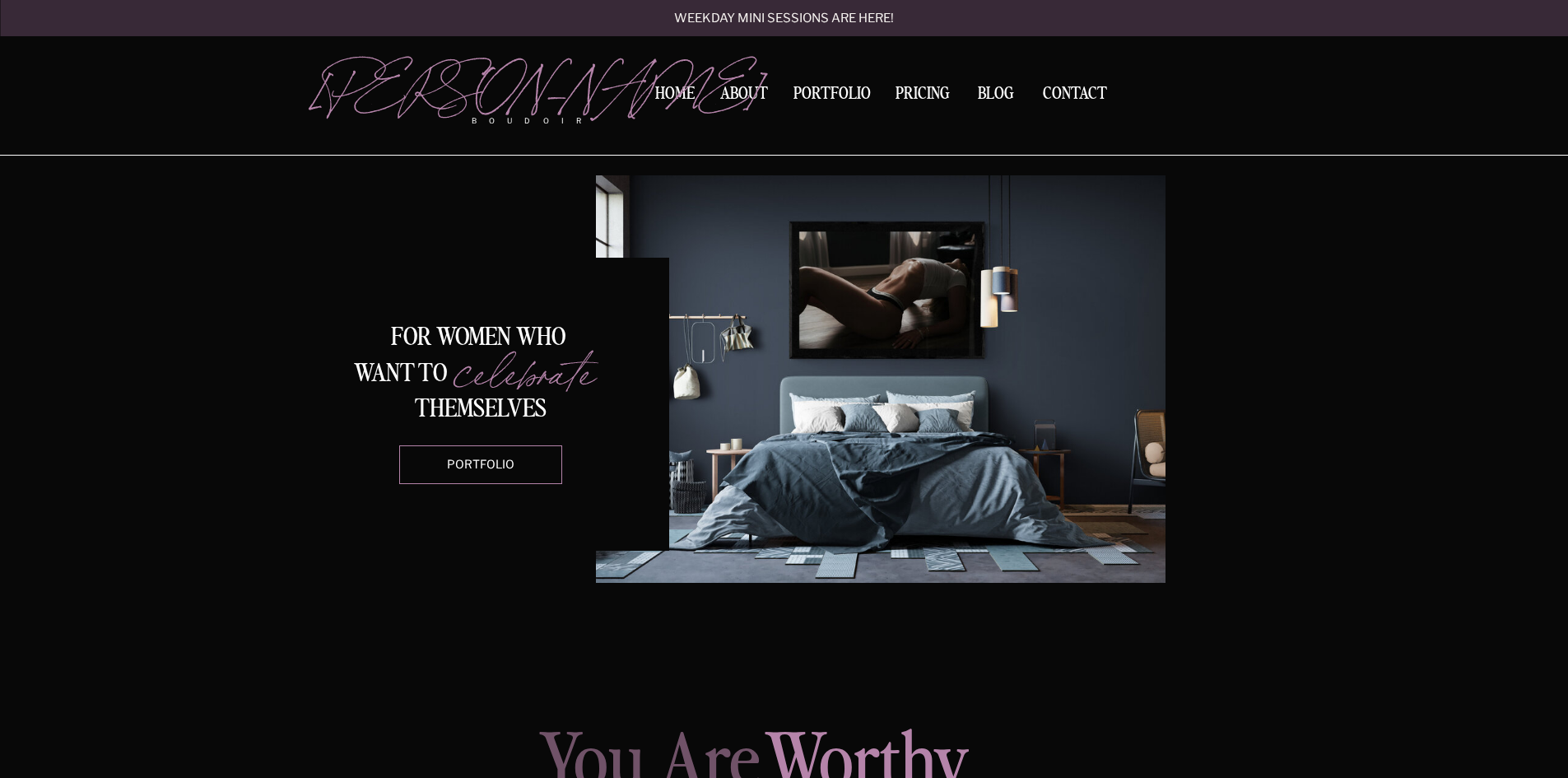
click at [793, 344] on div at bounding box center [880, 379] width 569 height 407
click at [381, 349] on p "For women WHO" at bounding box center [478, 339] width 303 height 28
click at [561, 346] on p "celebrate" at bounding box center [547, 372] width 188 height 51
click at [852, 485] on div at bounding box center [880, 379] width 569 height 407
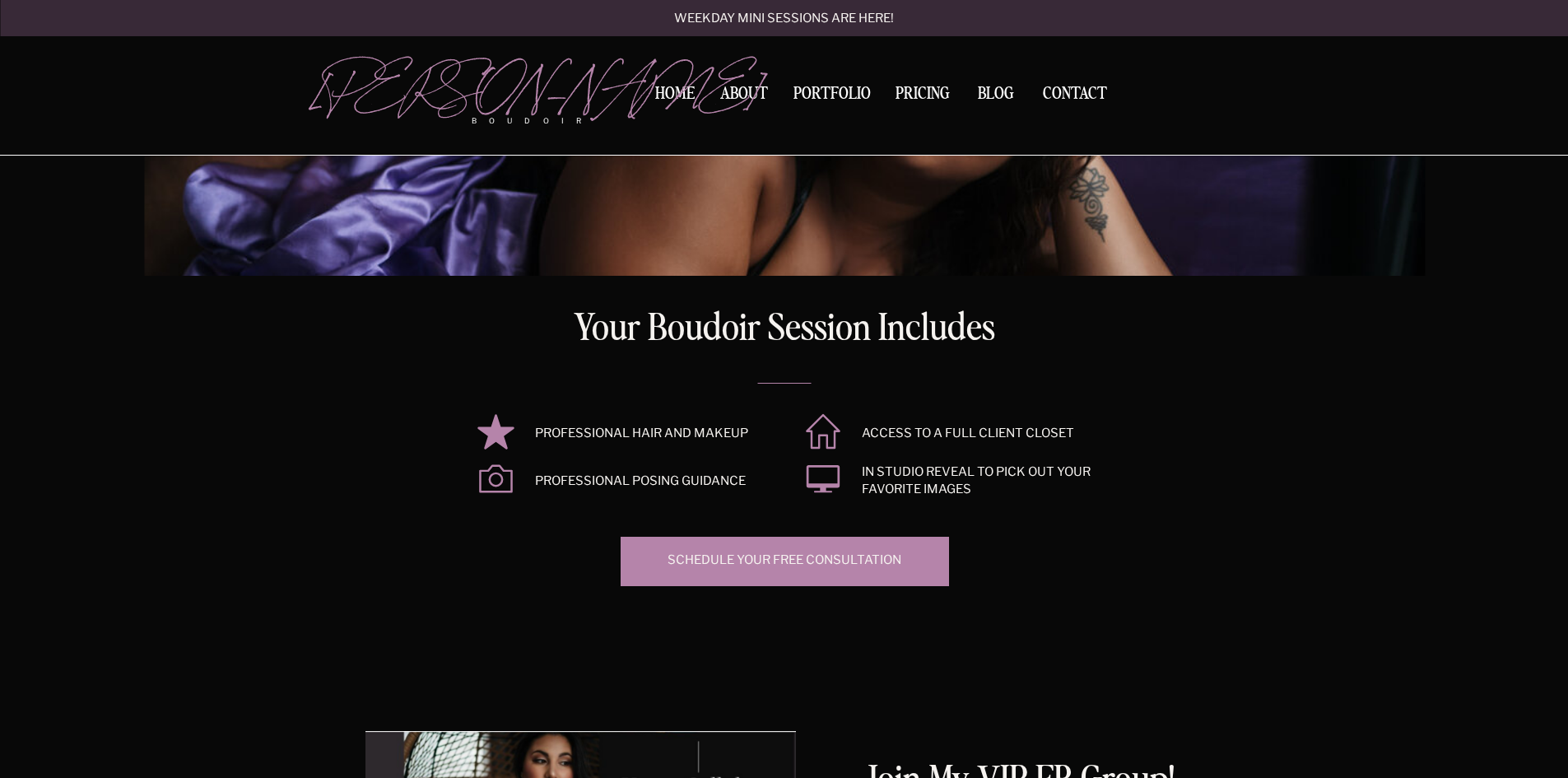
scroll to position [2551, 0]
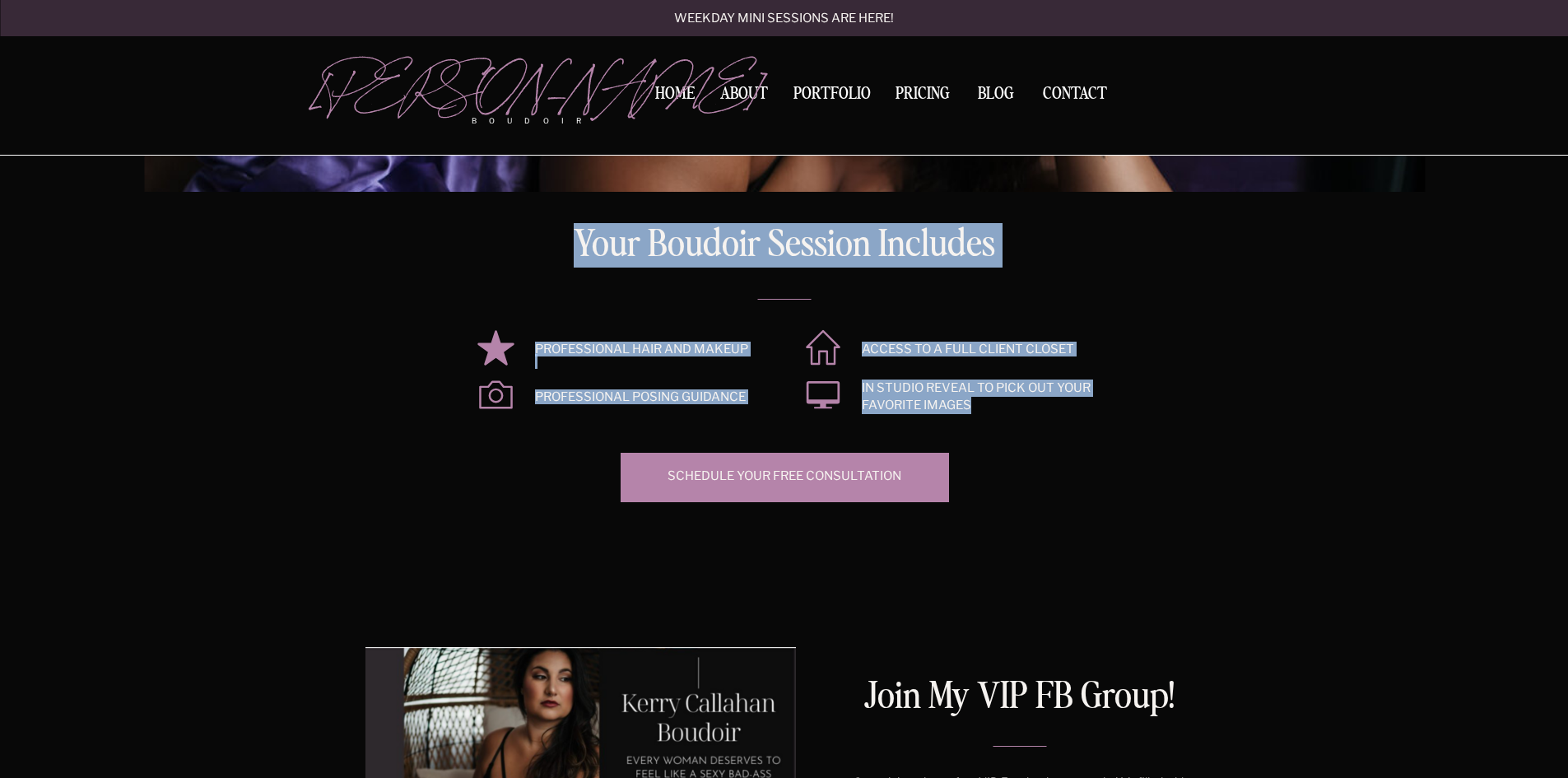
drag, startPoint x: 583, startPoint y: 239, endPoint x: 982, endPoint y: 409, distance: 433.7
click at [982, 409] on div "Your Boudoir session includes you are Professional hair and makeup Professional…" at bounding box center [784, 42] width 988 height 1033
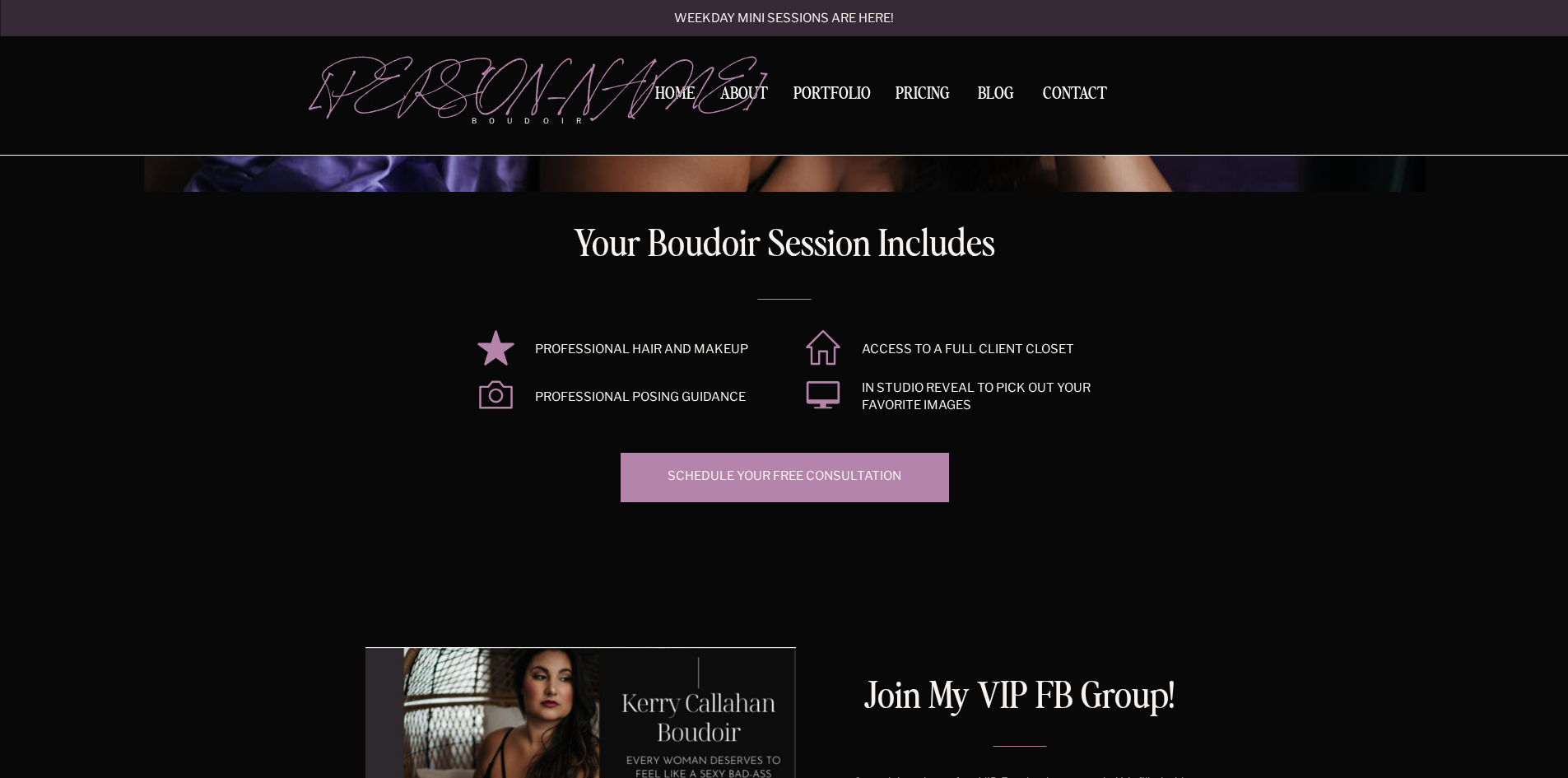
drag, startPoint x: 582, startPoint y: 233, endPoint x: 1113, endPoint y: 317, distance: 537.6
click at [1037, 388] on p "In studio reveal to pick out your favorite images" at bounding box center [983, 397] width 243 height 37
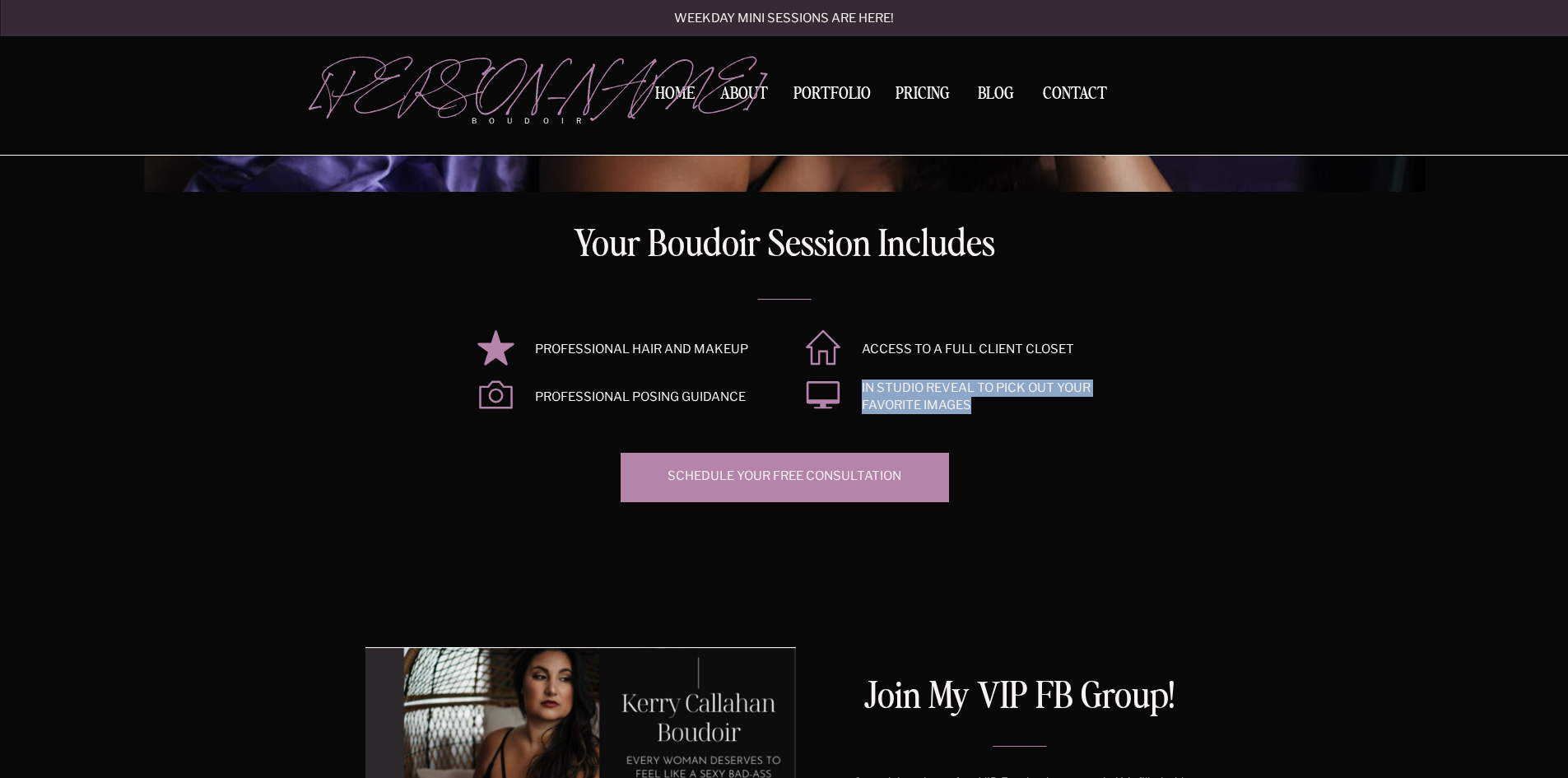
click at [1037, 388] on p "In studio reveal to pick out your favorite images" at bounding box center [983, 397] width 243 height 37
drag, startPoint x: 941, startPoint y: 393, endPoint x: 954, endPoint y: 399, distance: 14.3
click at [942, 394] on p "In studio reveal to pick out your favorite images" at bounding box center [983, 397] width 243 height 37
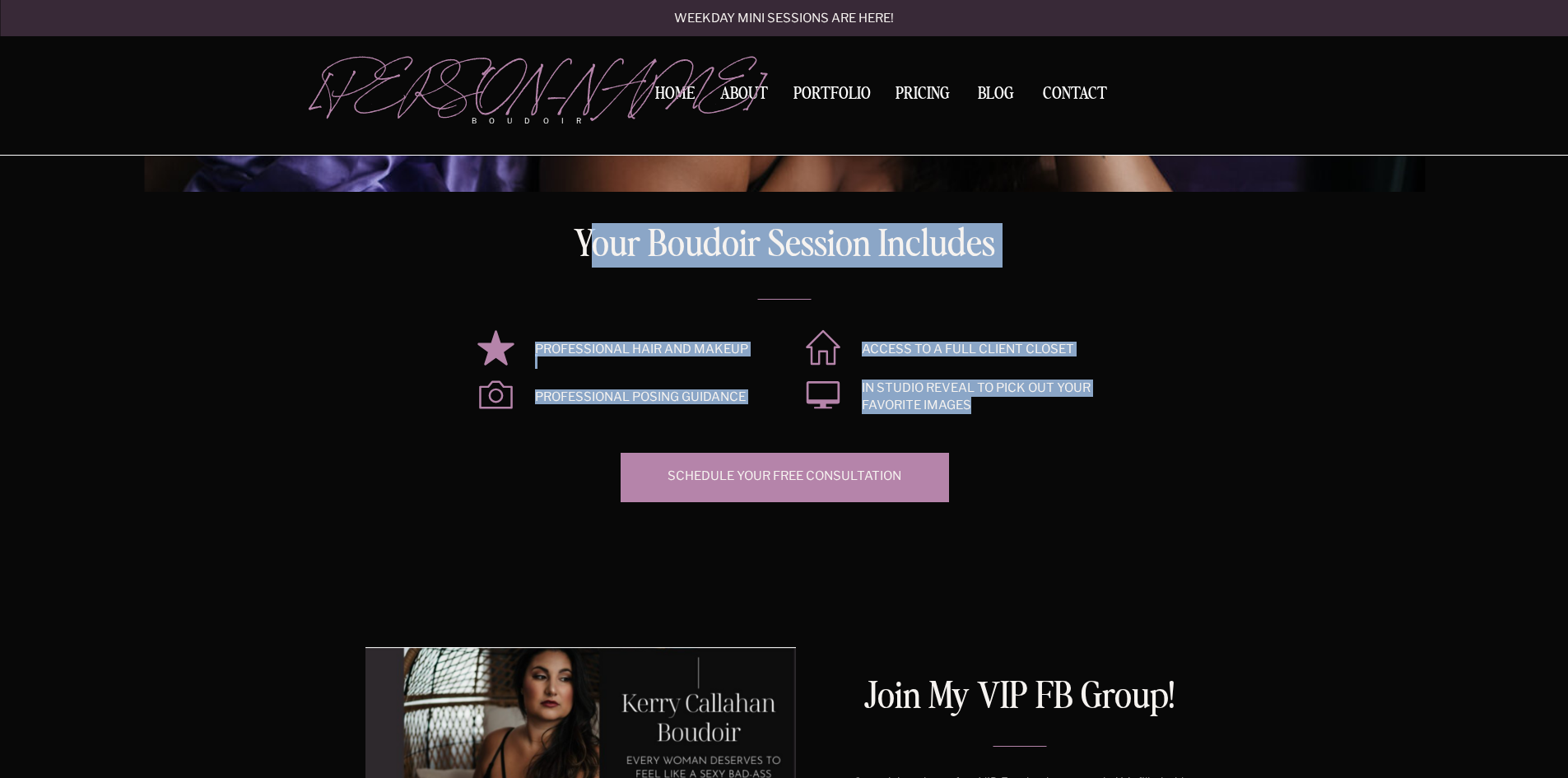
drag, startPoint x: 585, startPoint y: 245, endPoint x: 936, endPoint y: 393, distance: 380.9
click at [988, 400] on div "Your Boudoir session includes you are Professional hair and makeup Professional…" at bounding box center [784, 42] width 988 height 1033
copy div "our Boudoir session includes you are Professional hair and makeup Professional …"
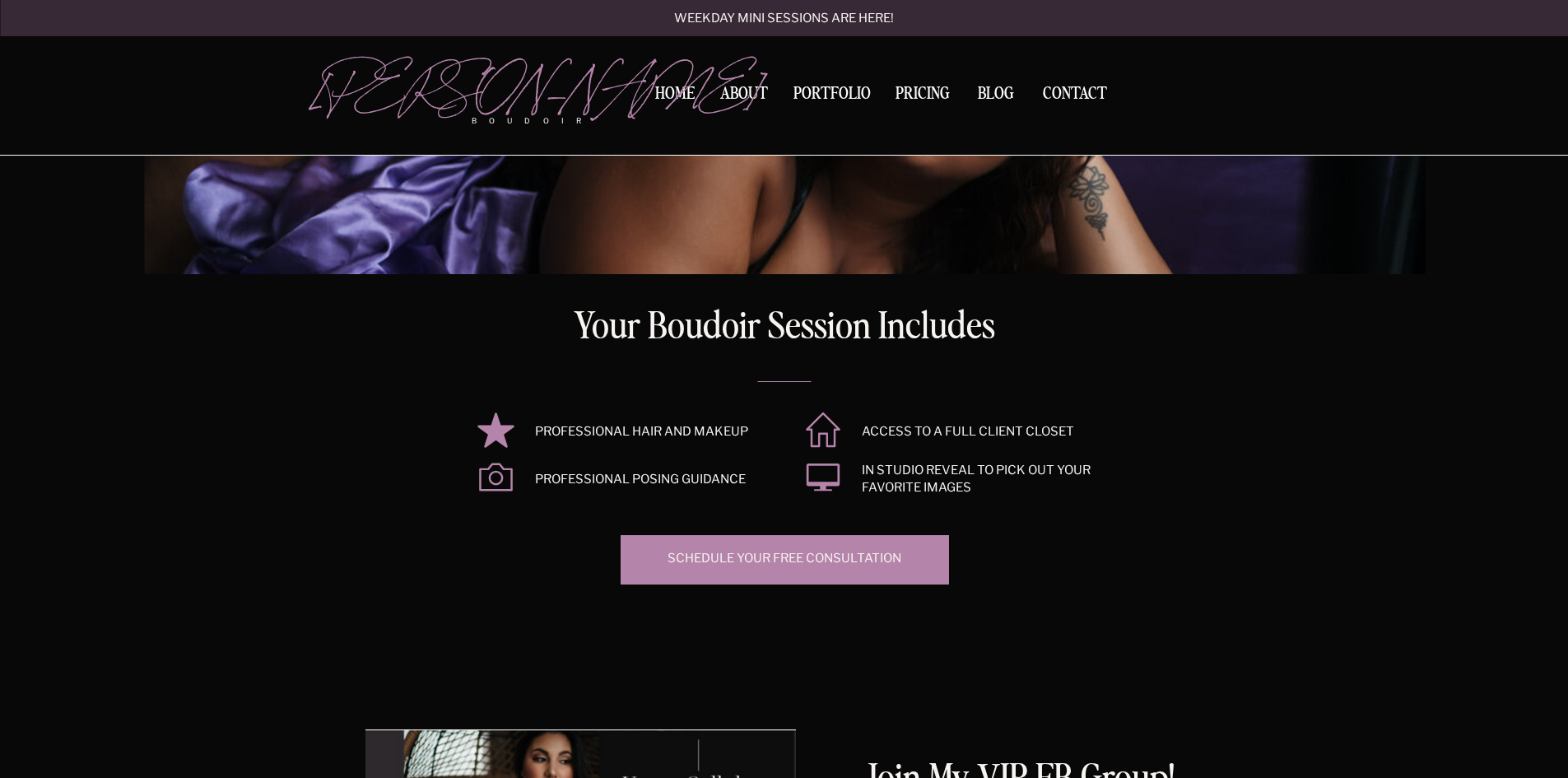
drag, startPoint x: 1257, startPoint y: 470, endPoint x: 1231, endPoint y: 493, distance: 34.7
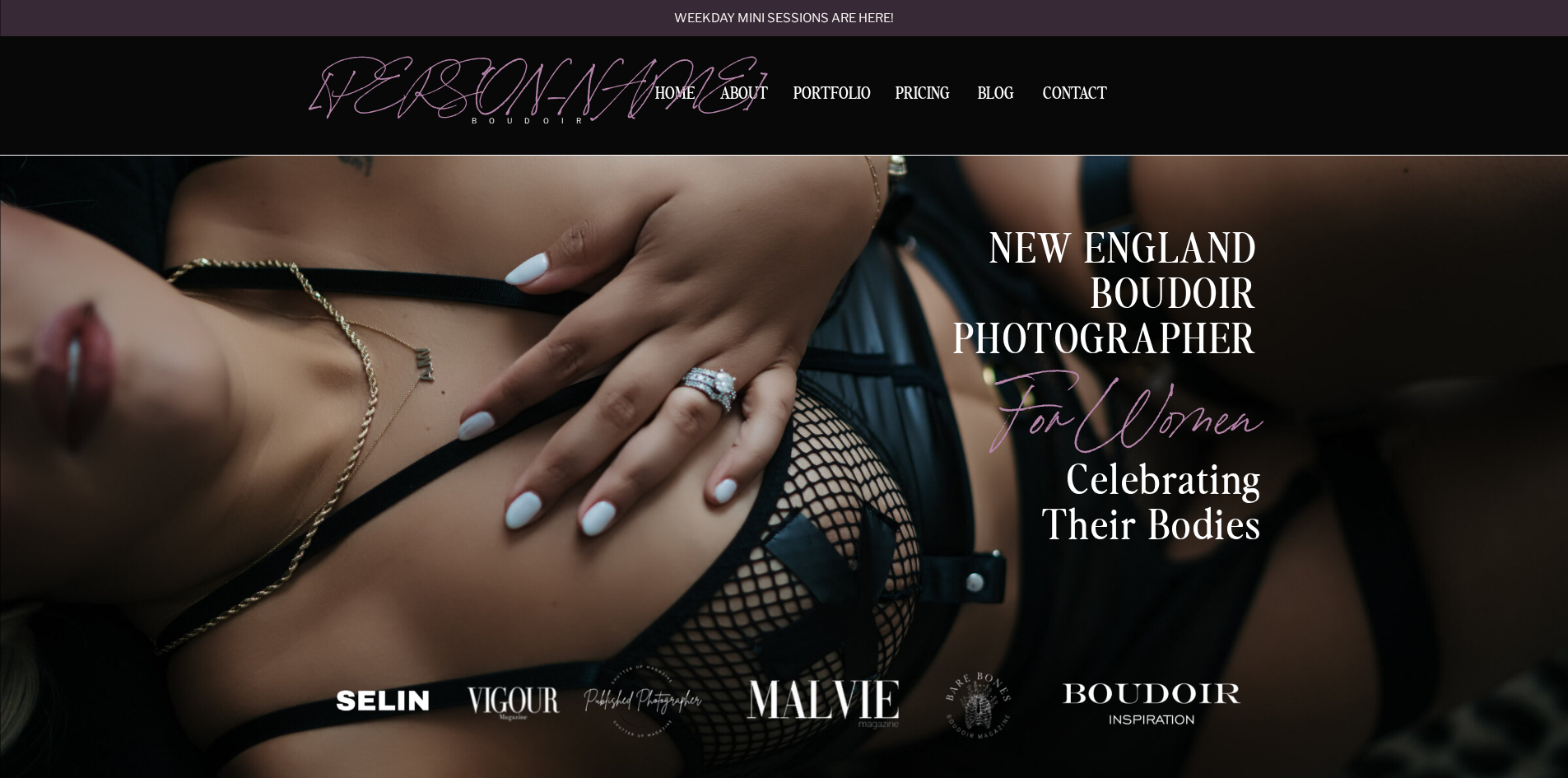
scroll to position [0, 0]
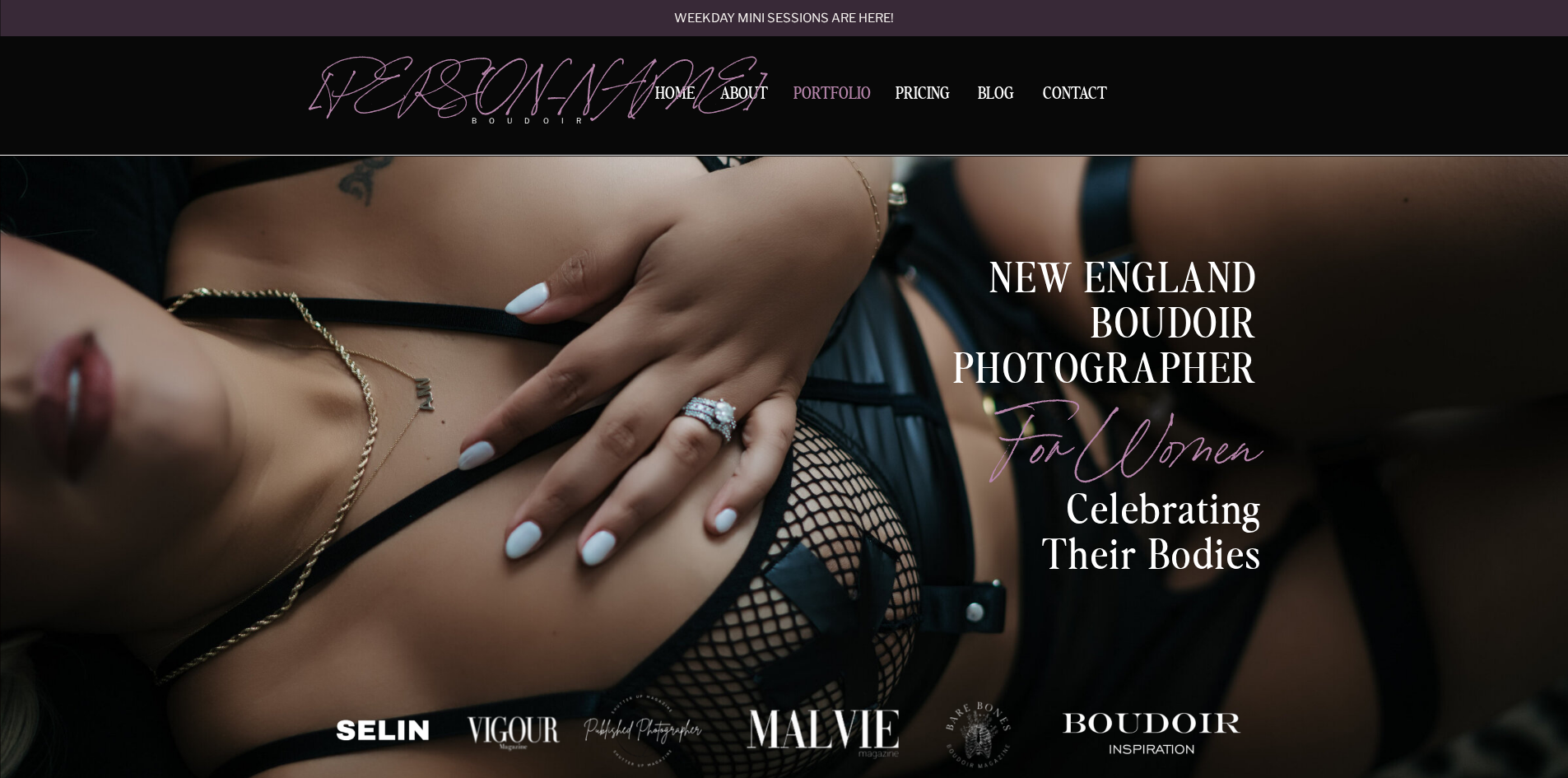
click at [844, 91] on nav "Portfolio" at bounding box center [832, 96] width 89 height 22
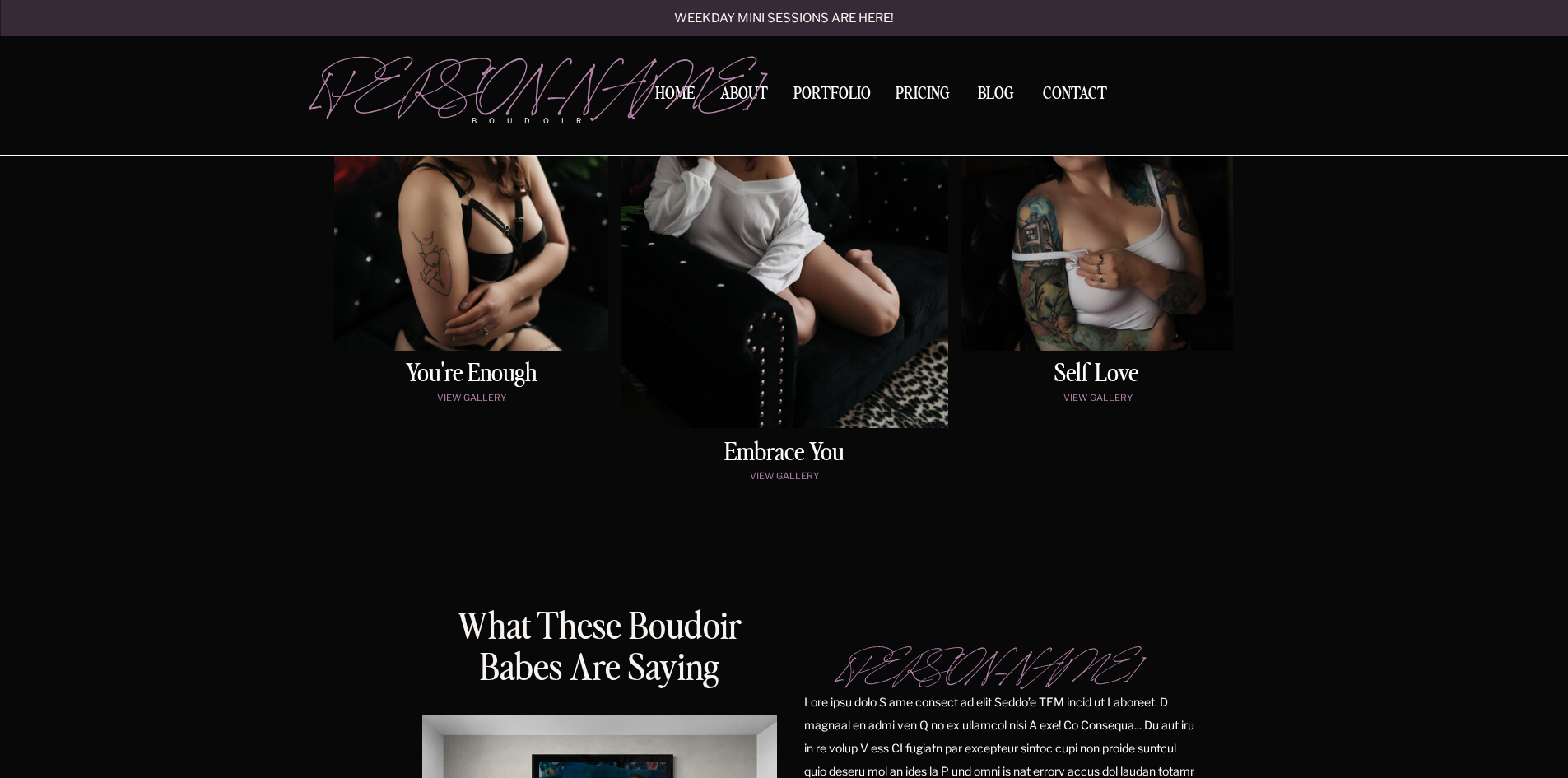
scroll to position [823, 0]
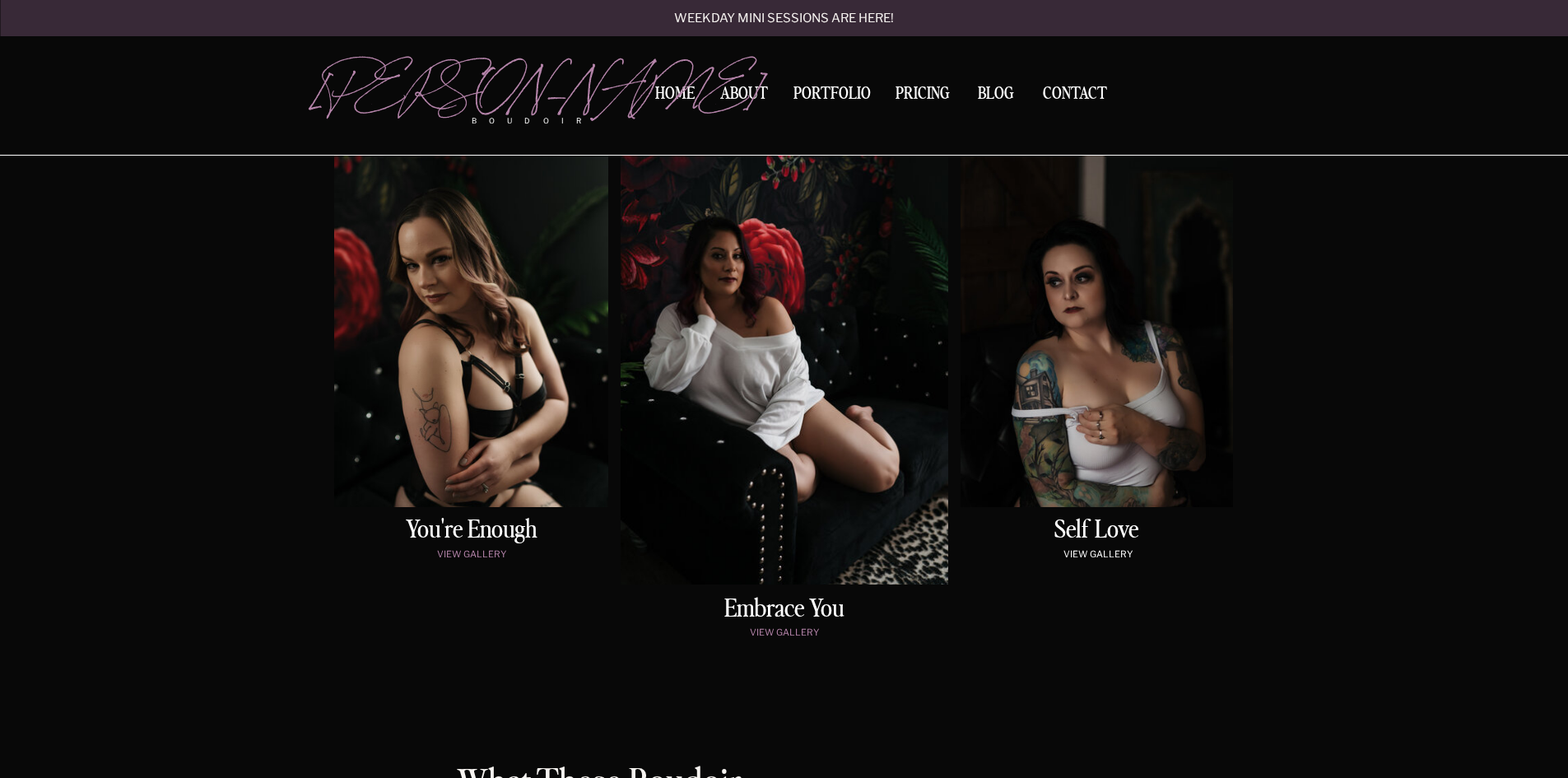
click at [1096, 550] on p "view gallery" at bounding box center [1098, 556] width 267 height 14
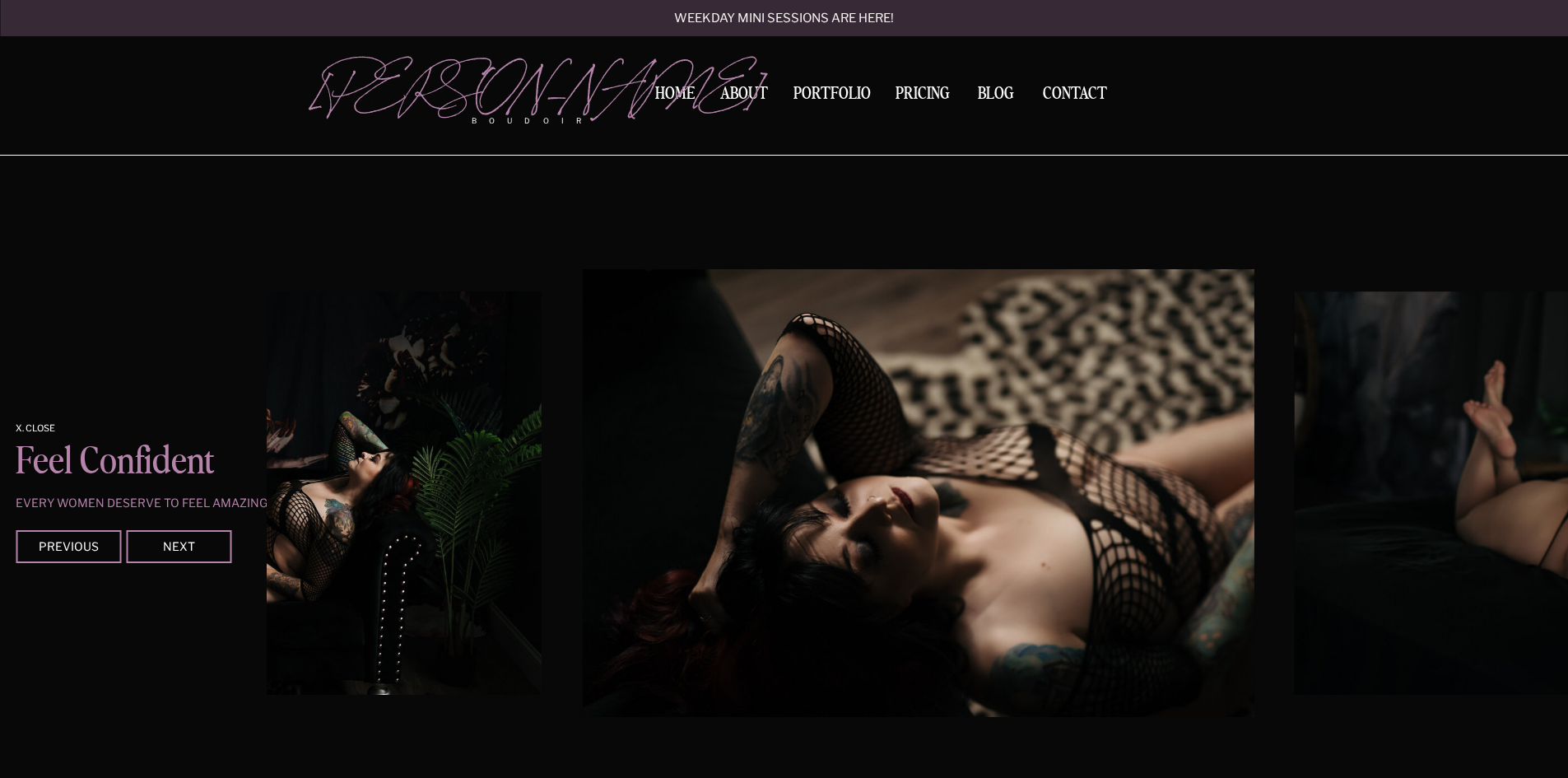
scroll to position [1372, 0]
